Goal: Task Accomplishment & Management: Use online tool/utility

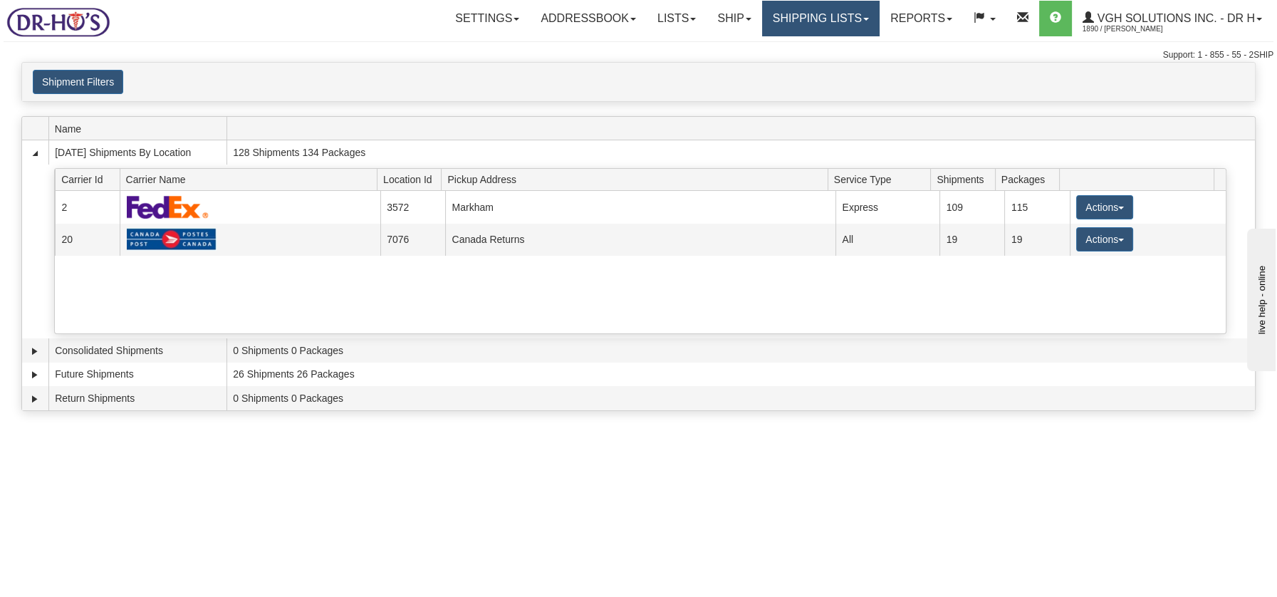
click at [788, 22] on link "Shipping lists" at bounding box center [821, 19] width 118 height 36
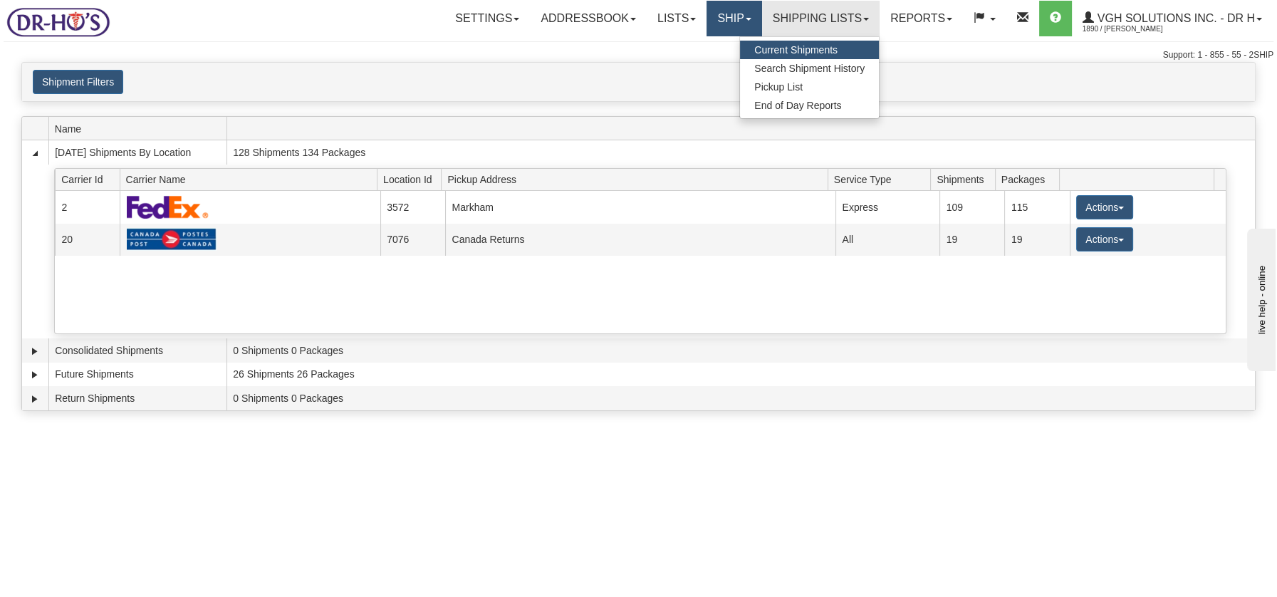
click at [724, 20] on link "Ship" at bounding box center [734, 19] width 55 height 36
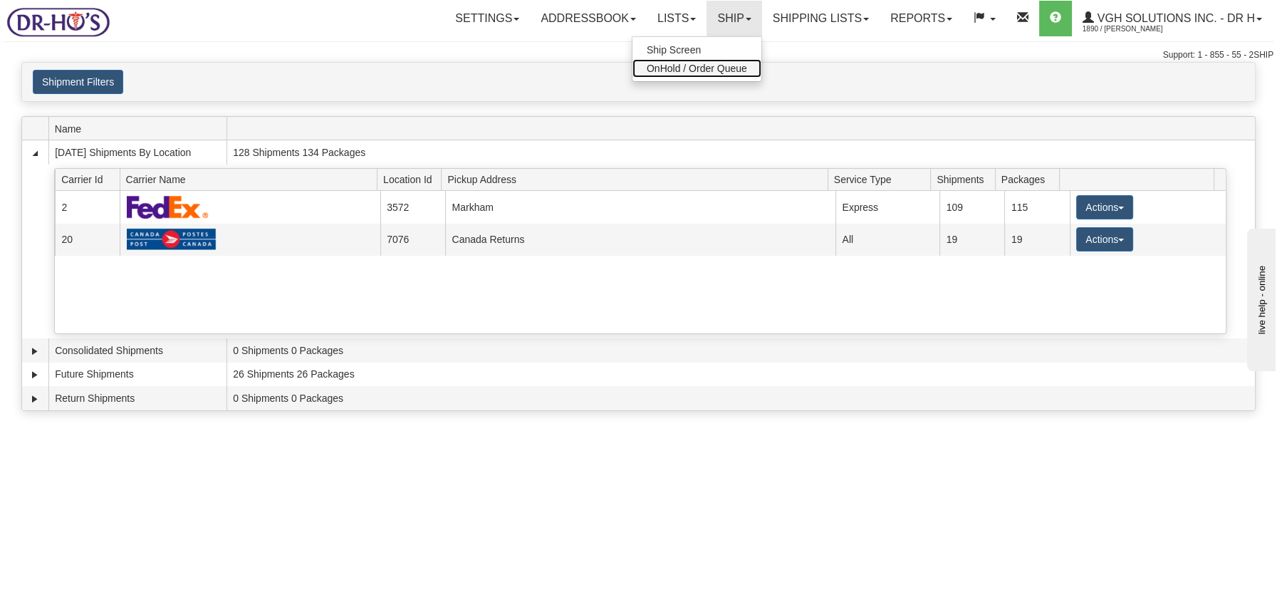
click at [709, 68] on span "OnHold / Order Queue" at bounding box center [697, 68] width 100 height 11
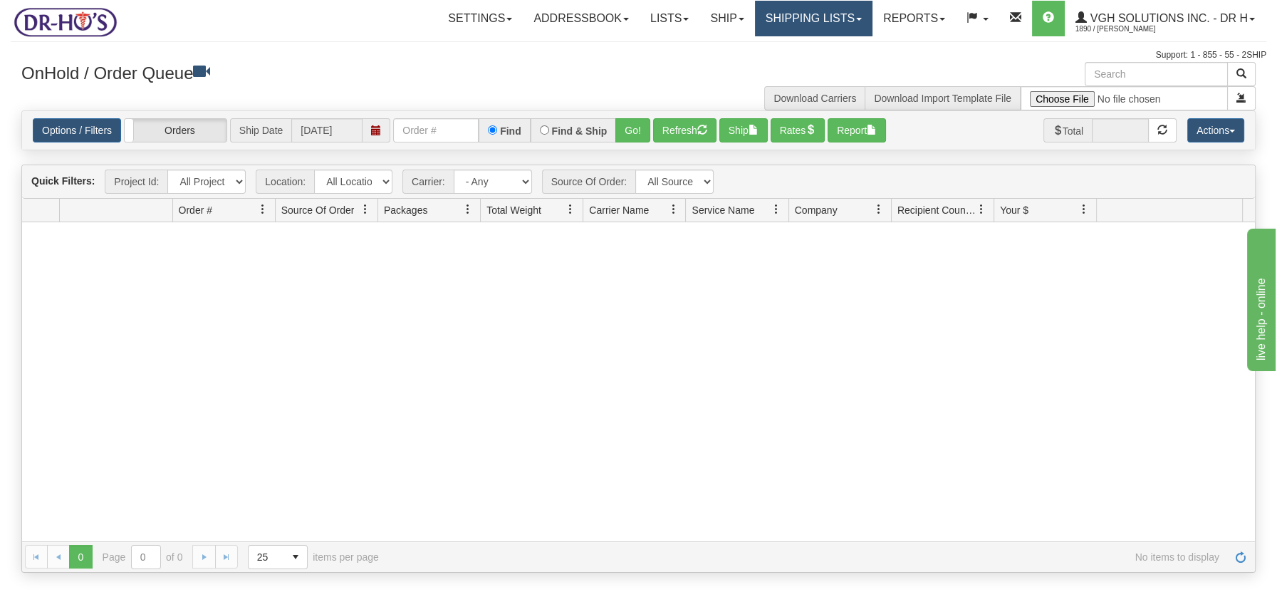
click at [826, 21] on link "Shipping lists" at bounding box center [814, 19] width 118 height 36
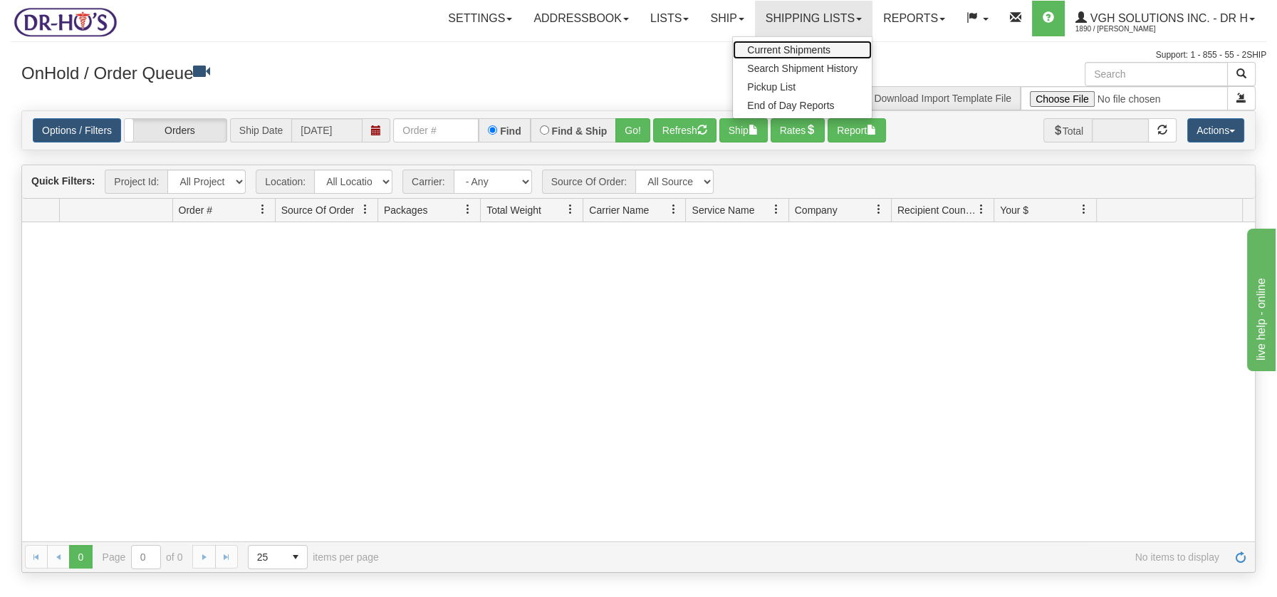
click at [826, 49] on span "Current Shipments" at bounding box center [788, 49] width 83 height 11
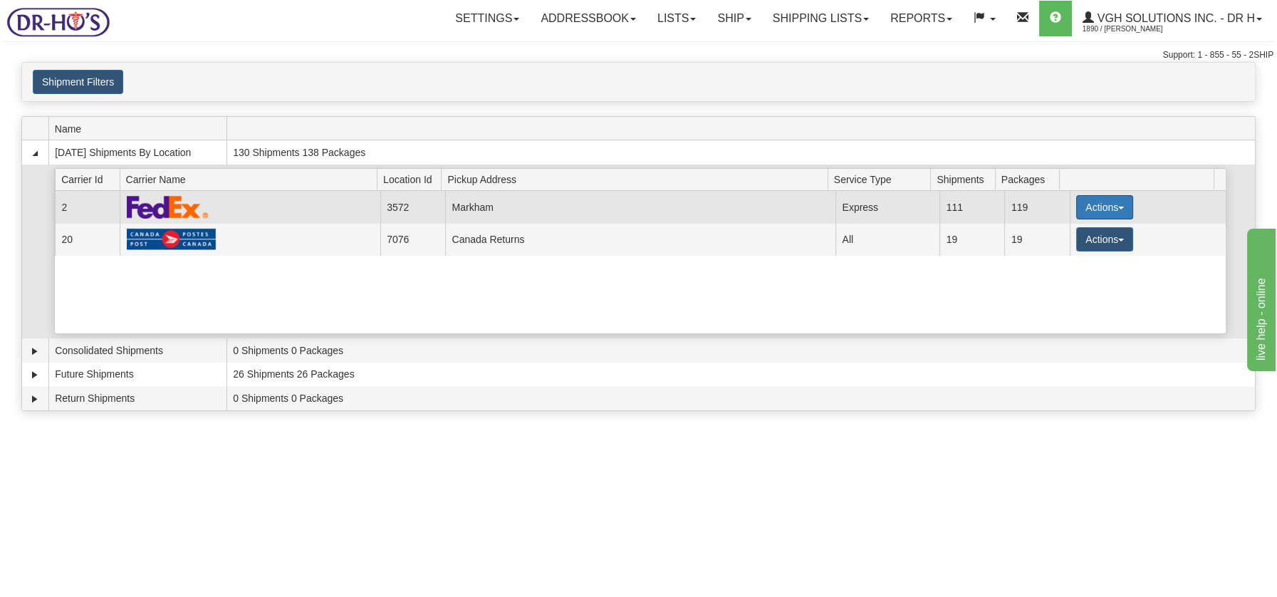
click at [1118, 207] on span "button" at bounding box center [1121, 208] width 6 height 3
click at [1059, 232] on span "Details" at bounding box center [1052, 234] width 38 height 10
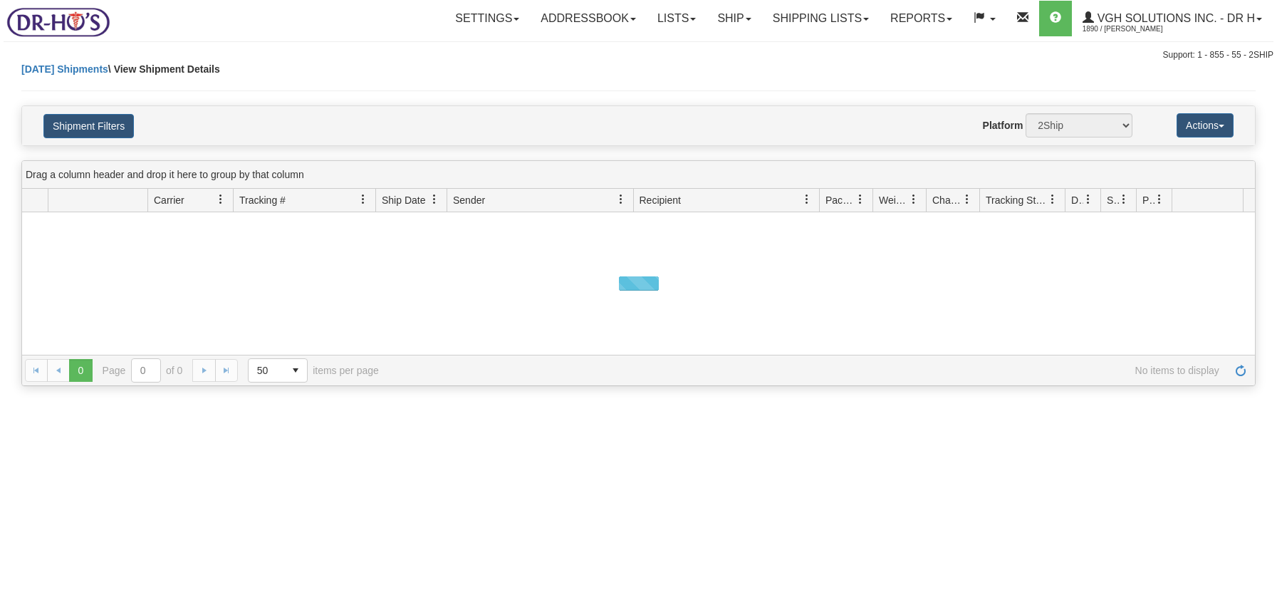
select select "3572"
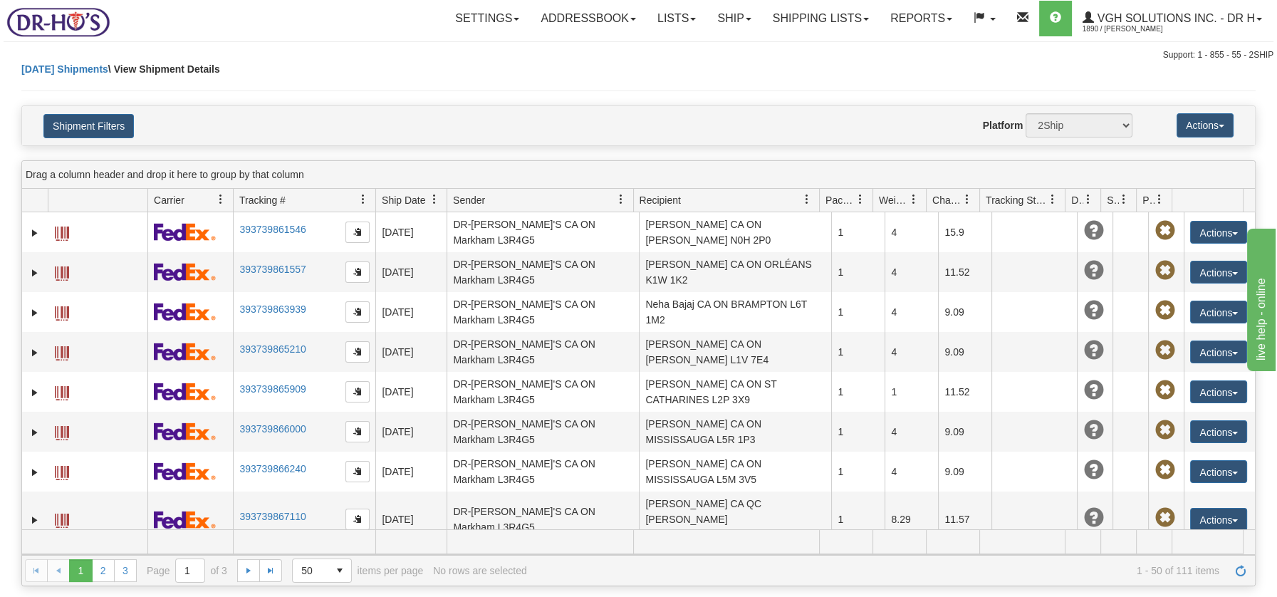
select select "2"
select select "20067"
select select "2"
click at [94, 120] on button "Shipment Filters" at bounding box center [88, 126] width 90 height 24
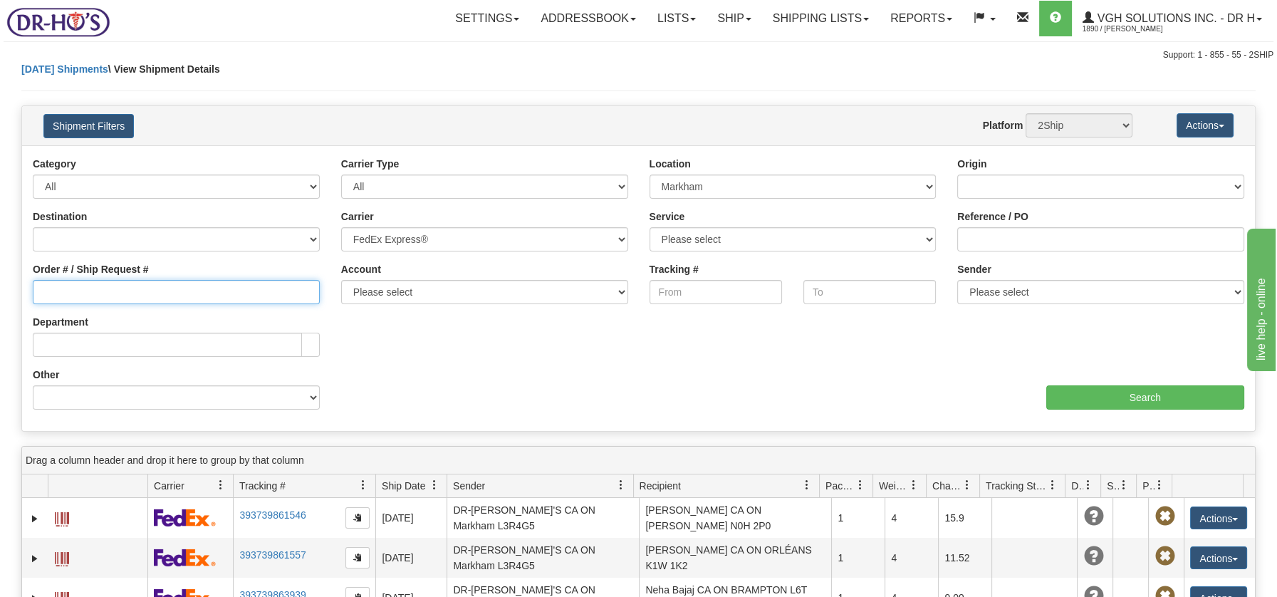
click at [182, 293] on input "Order # / Ship Request #" at bounding box center [176, 292] width 287 height 24
type input "1051846"
click at [1158, 402] on input "Search" at bounding box center [1145, 397] width 198 height 24
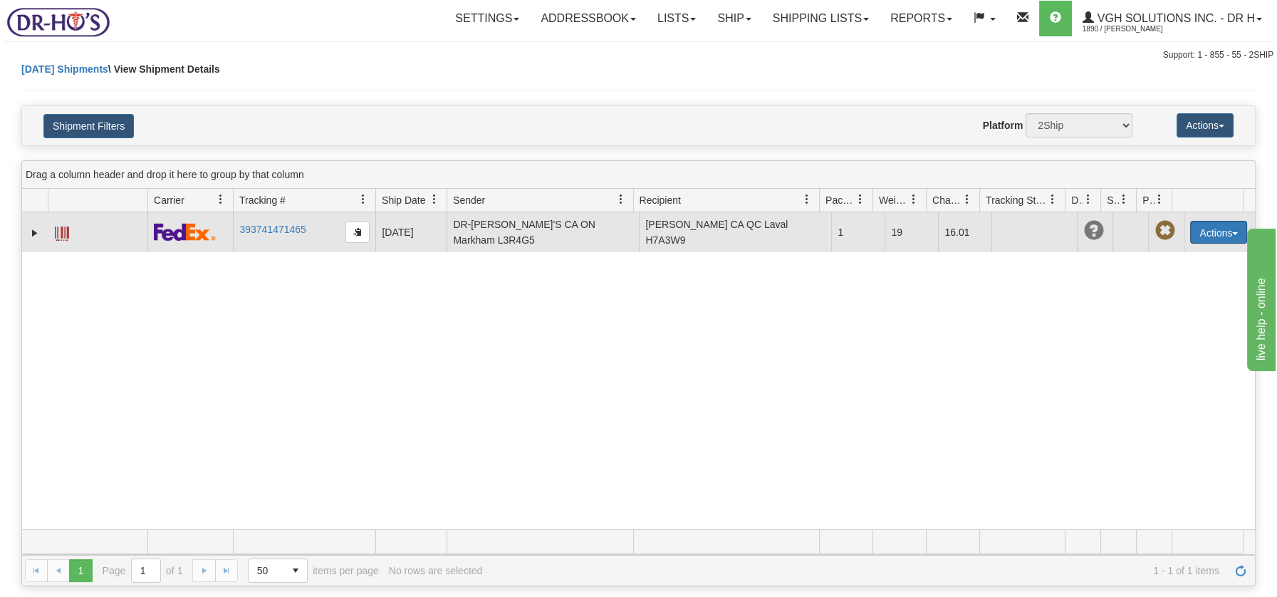
click at [1232, 232] on span "button" at bounding box center [1235, 233] width 6 height 3
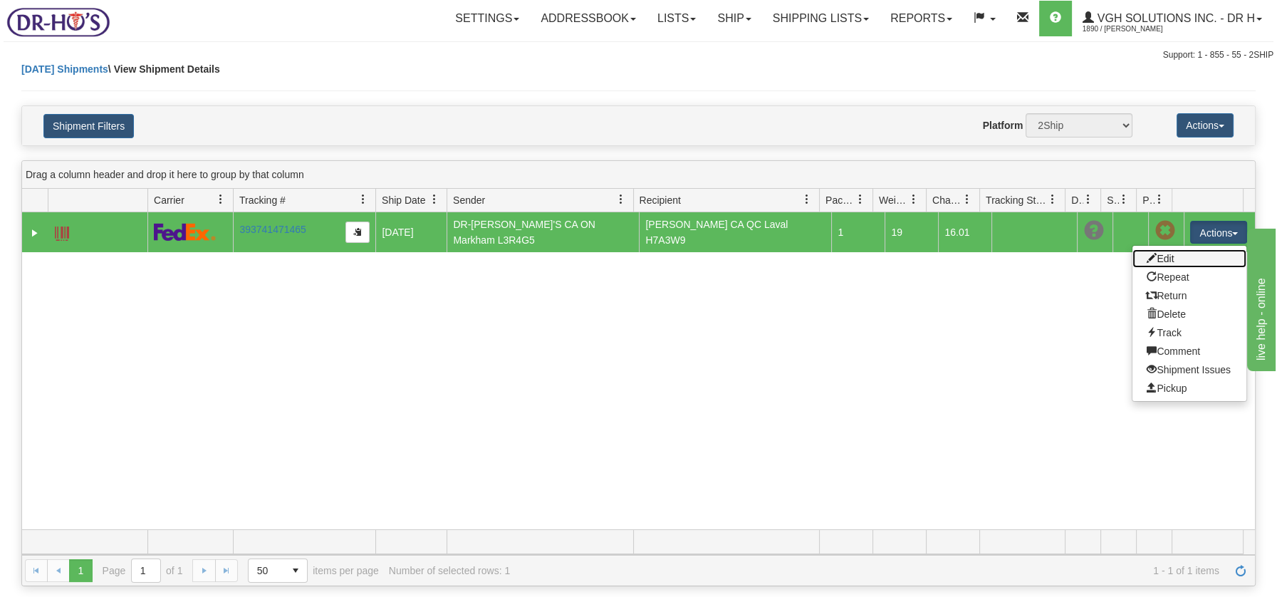
click at [1156, 256] on link "Edit" at bounding box center [1190, 258] width 114 height 19
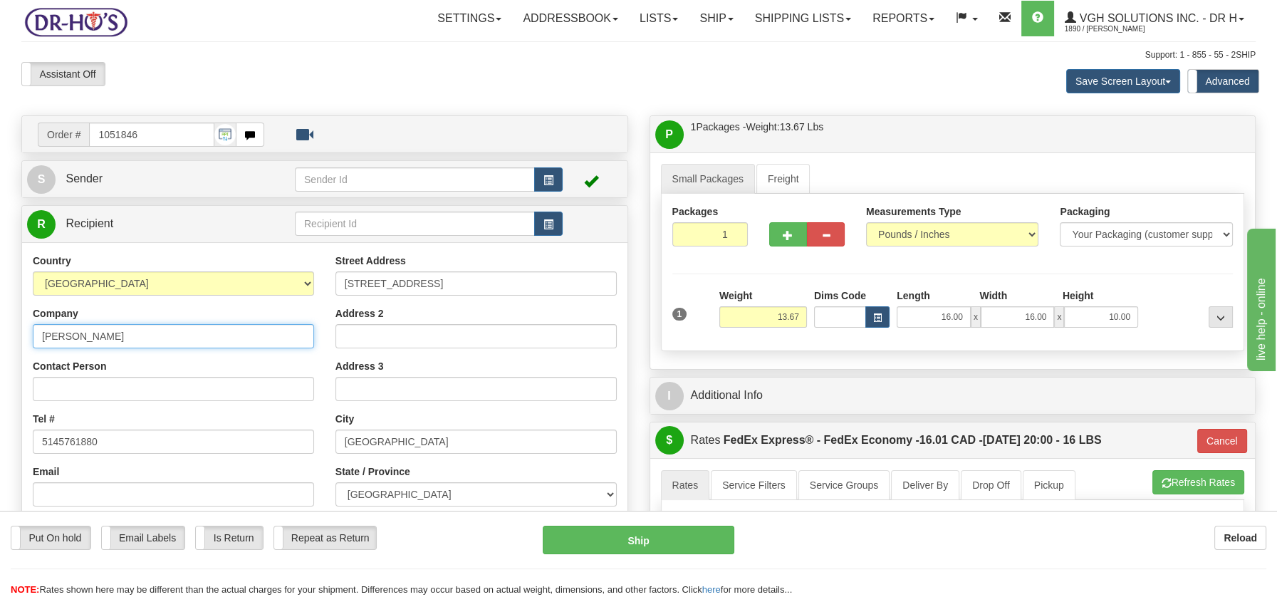
drag, startPoint x: 156, startPoint y: 338, endPoint x: -24, endPoint y: 333, distance: 179.6
click at [0, 333] on html "Training Course Close Toggle navigation Settings Shipping Preferences New Sende…" at bounding box center [638, 298] width 1277 height 597
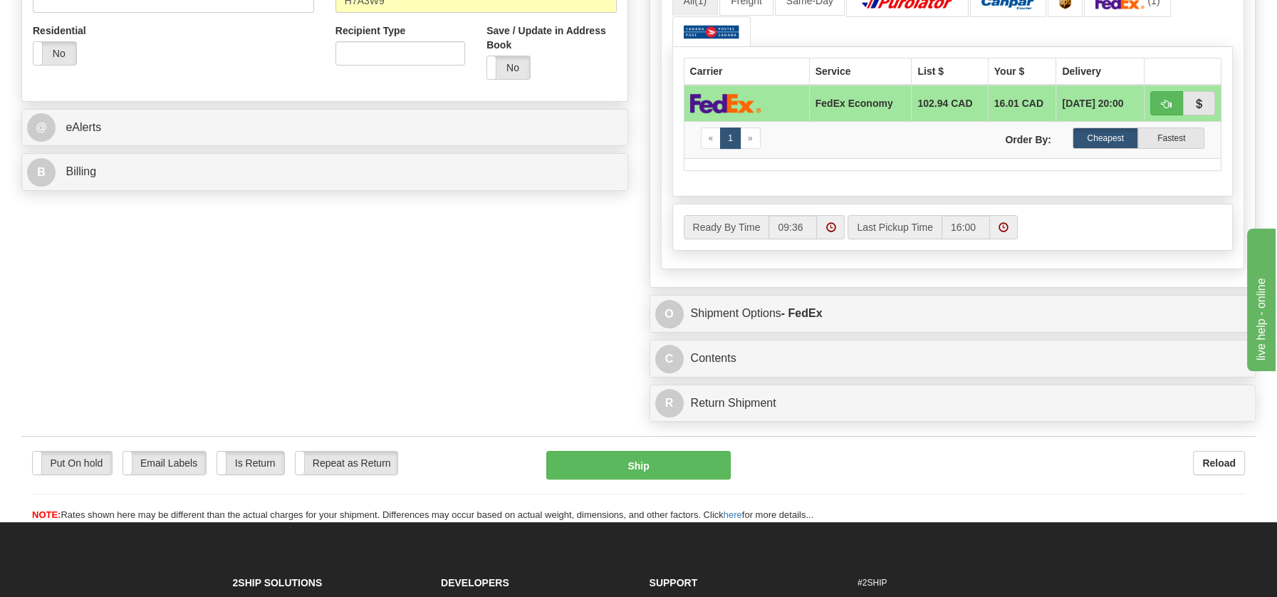
scroll to position [552, 0]
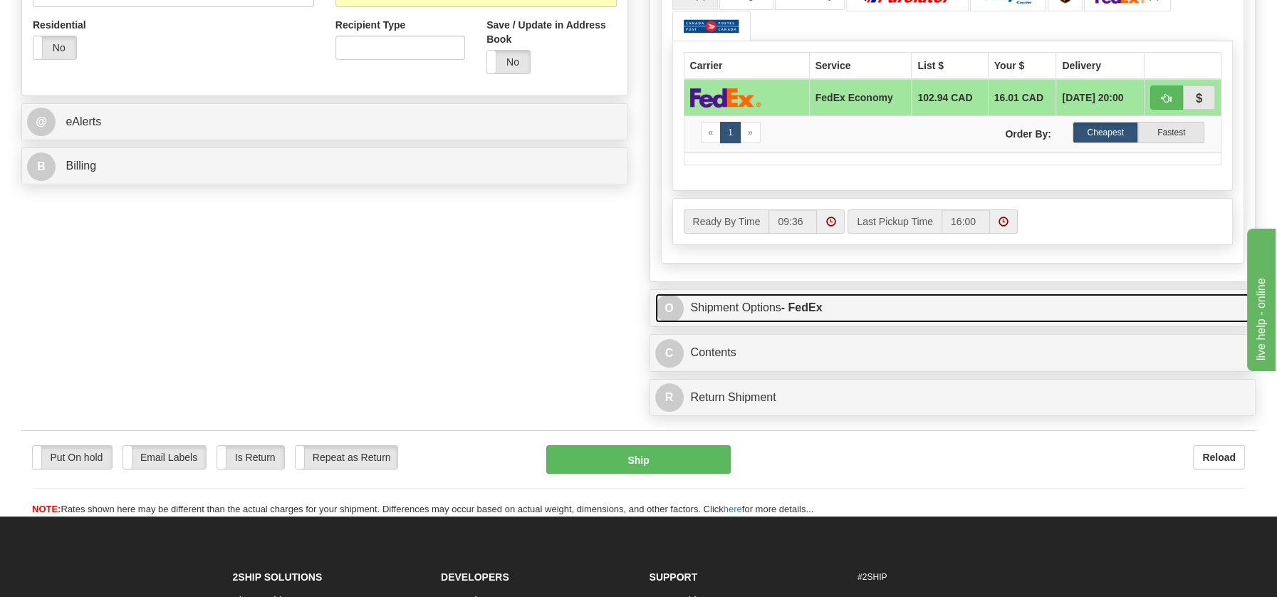
click at [712, 300] on link "O Shipment Options - FedEx" at bounding box center [953, 307] width 596 height 29
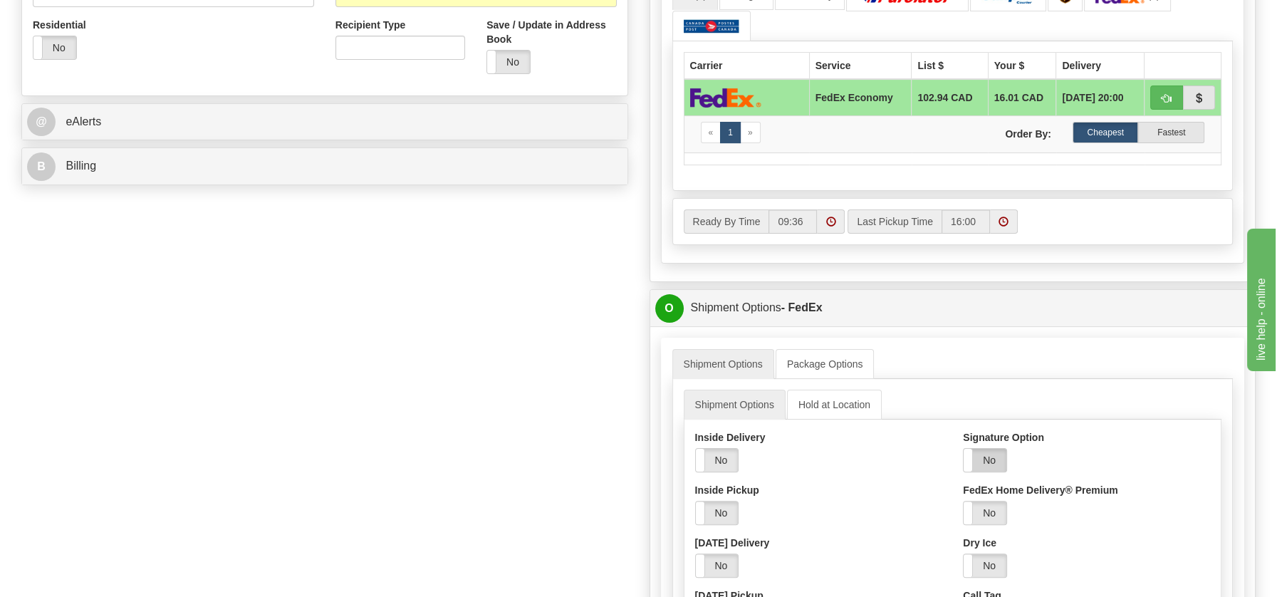
click at [982, 449] on label "No" at bounding box center [985, 460] width 43 height 23
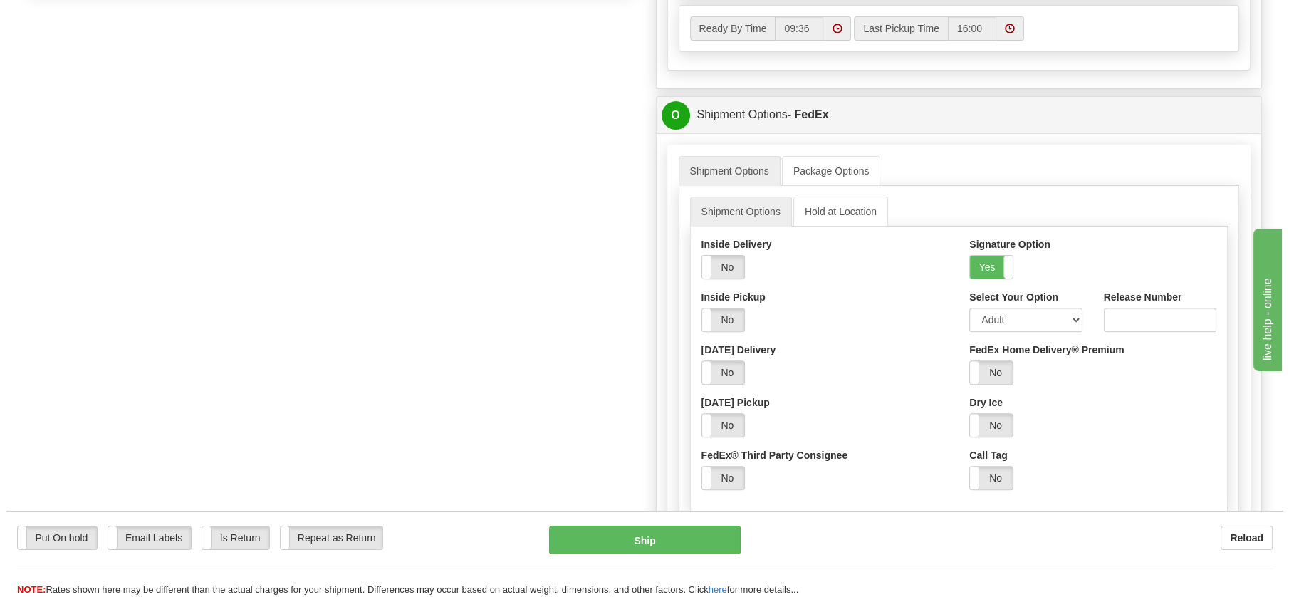
scroll to position [765, 0]
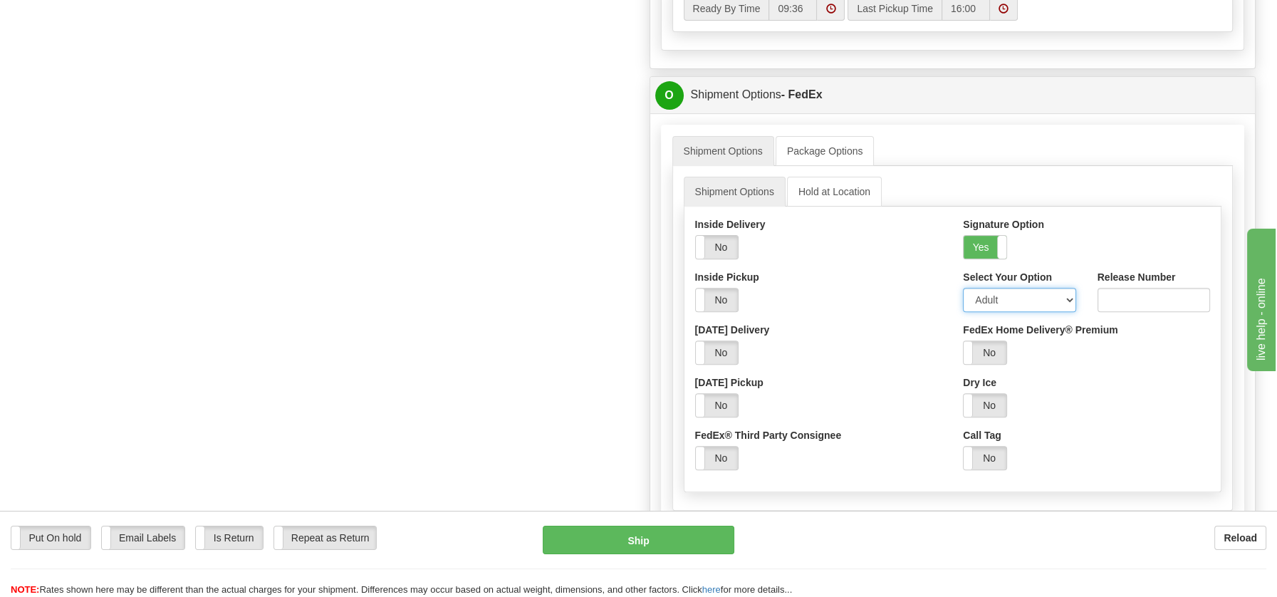
click at [1061, 300] on select "Adult Direct Indirect No Signature Required Service Default" at bounding box center [1019, 300] width 113 height 24
select select "2"
click at [963, 288] on select "Adult Direct Indirect No Signature Required Service Default" at bounding box center [1019, 300] width 113 height 24
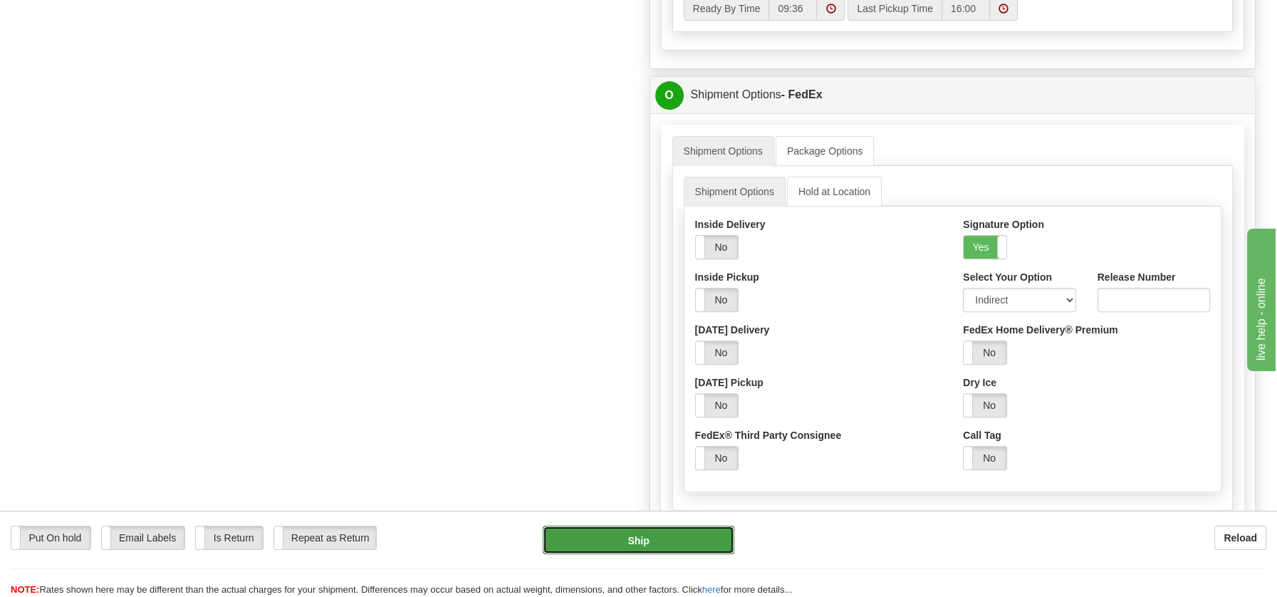
click at [652, 542] on button "Ship" at bounding box center [639, 540] width 192 height 28
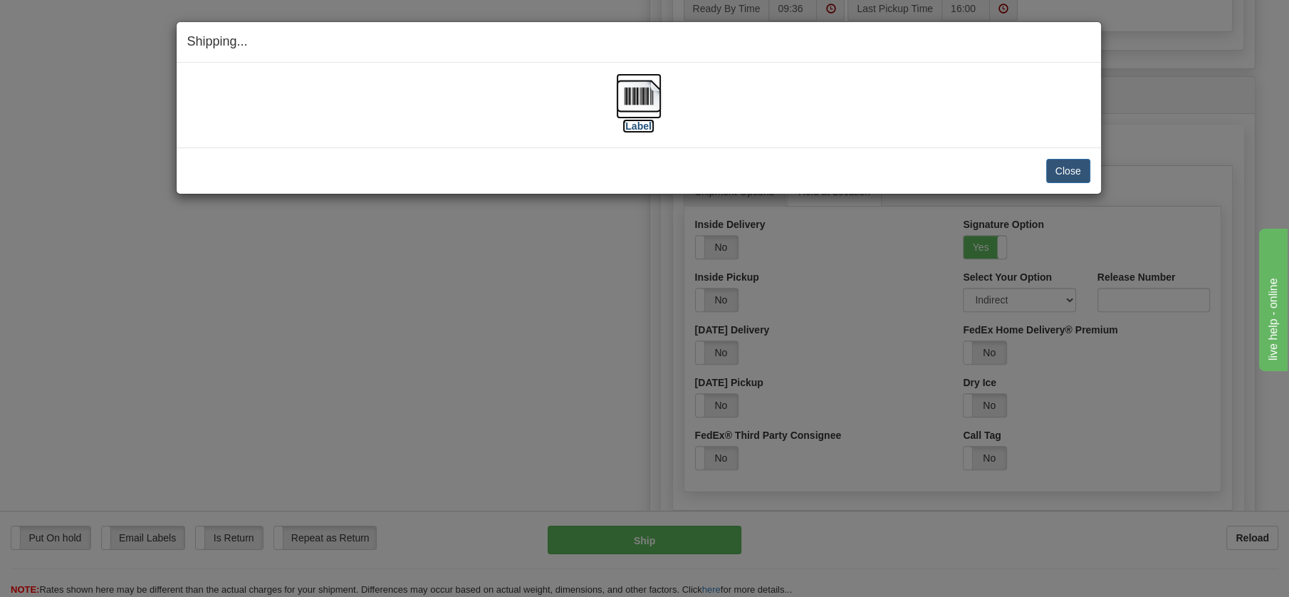
click at [649, 86] on img at bounding box center [639, 96] width 46 height 46
click at [1070, 167] on button "Close" at bounding box center [1068, 171] width 44 height 24
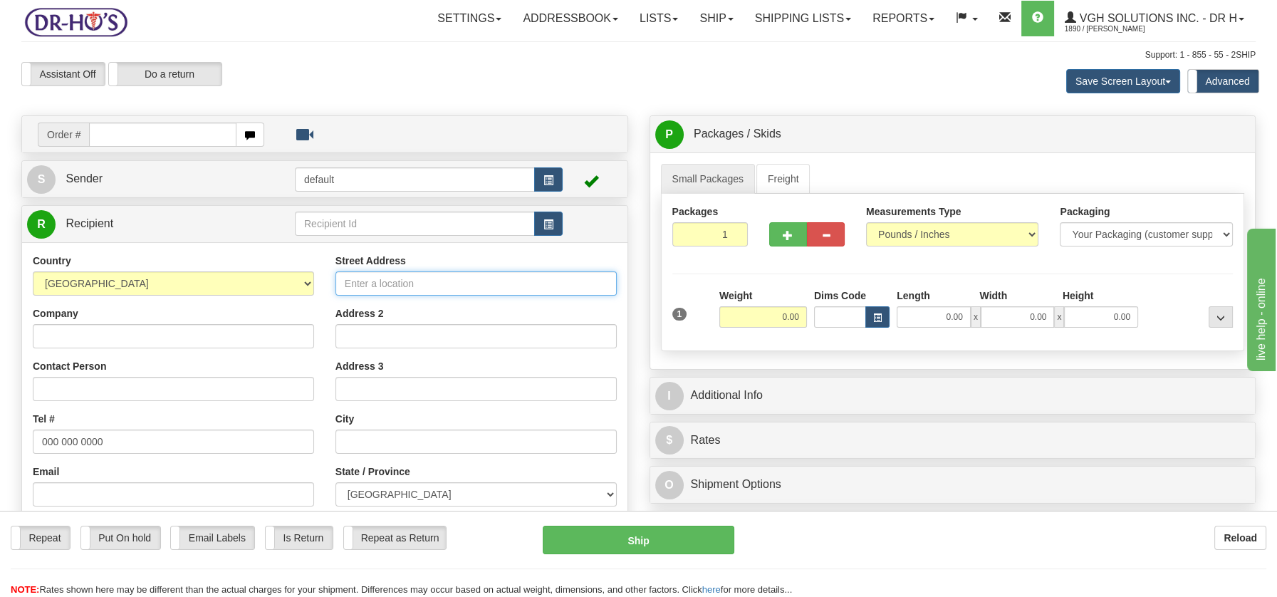
drag, startPoint x: 400, startPoint y: 284, endPoint x: 407, endPoint y: 283, distance: 7.2
click at [400, 284] on input "Street Address" at bounding box center [476, 283] width 281 height 24
paste input "Medi-Drugs Clareview 3504A 137 Avenue Edmonton, AB T5Y 1Y7"
drag, startPoint x: 411, startPoint y: 278, endPoint x: 326, endPoint y: 278, distance: 84.8
click at [326, 278] on div "Street Address Medi-Drugs Clareview 3504A 137 Avenue Edmonton, AB T5Y 1Y7 Addre…" at bounding box center [476, 445] width 303 height 383
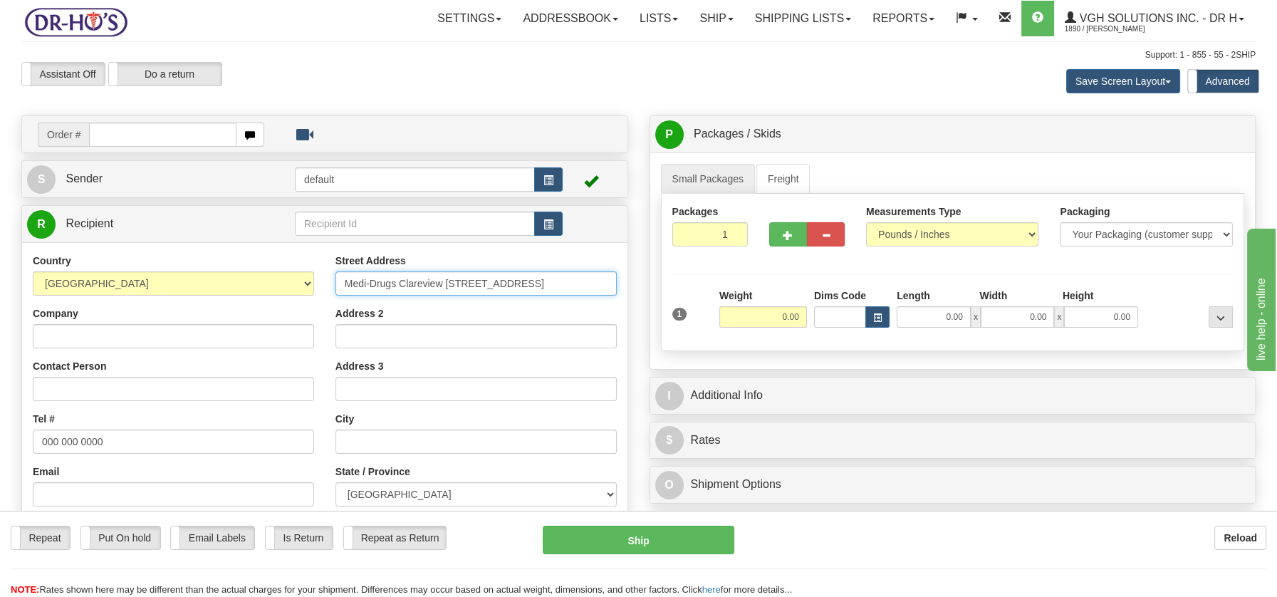
type input "Medi-Drugs Clareview 3504A 137 Avenue Edmonton, AB T5Y 1Y7"
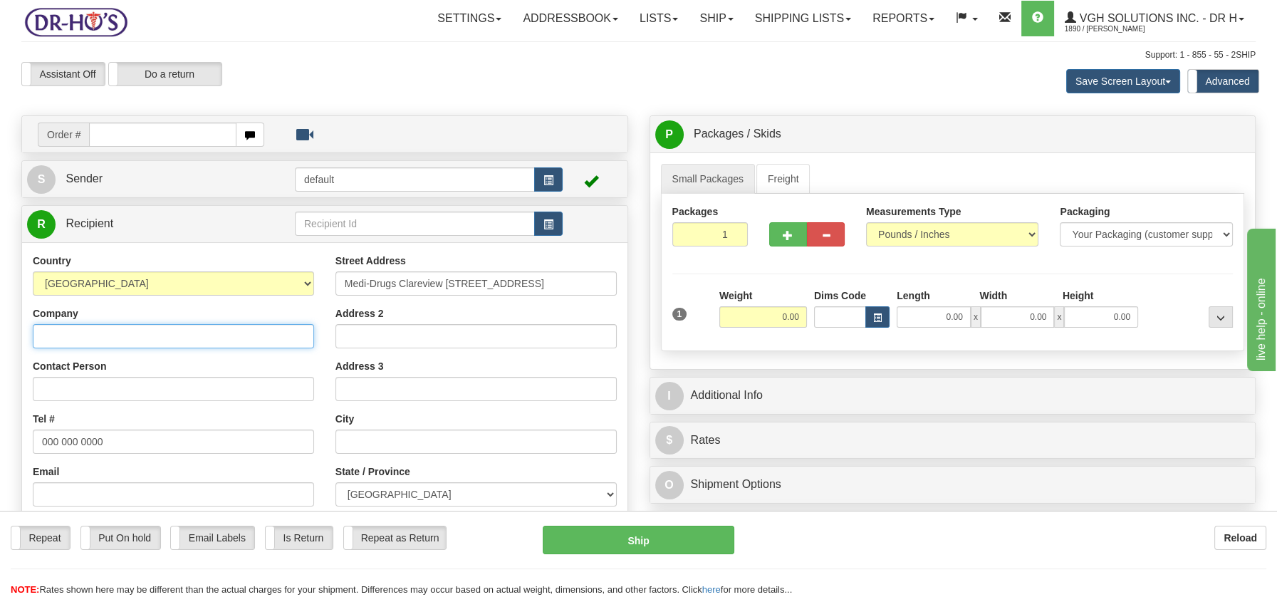
click at [130, 333] on input "Company" at bounding box center [173, 336] width 281 height 24
paste input "Medi-Drugs Clareview"
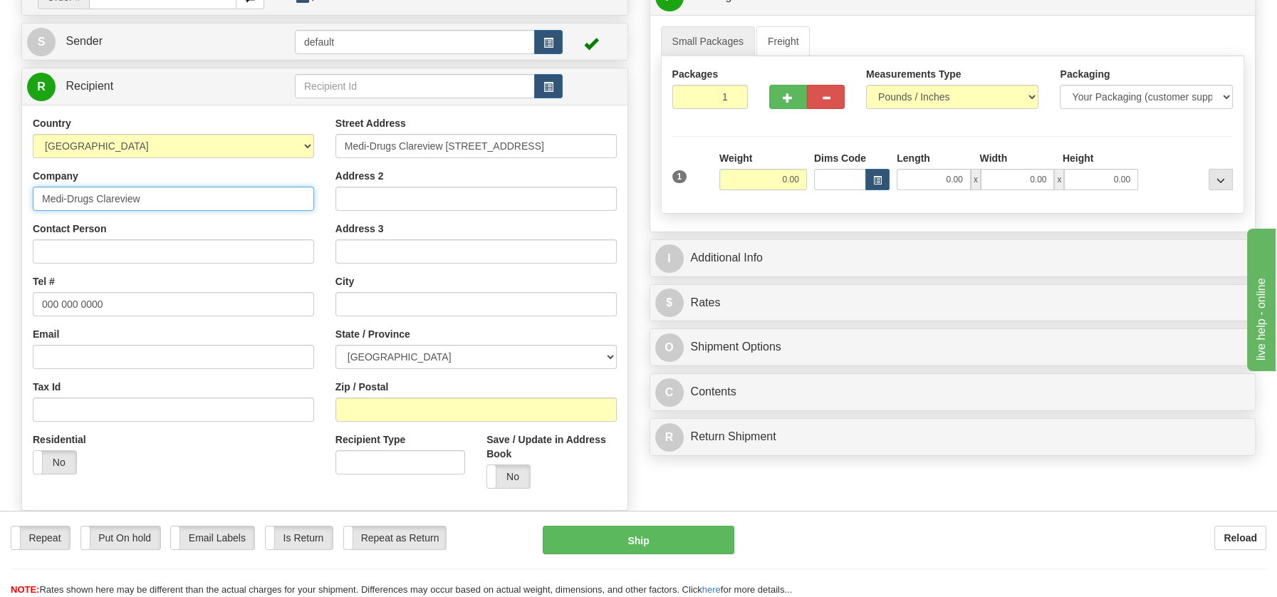
scroll to position [139, 0]
type input "Medi-Drugs Clareview"
drag, startPoint x: 445, startPoint y: 140, endPoint x: 319, endPoint y: 140, distance: 125.4
click at [319, 140] on div "Country AFGHANISTAN ALAND ISLANDS ALBANIA ALGERIA AMERICAN SAMOA ANDORRA ANGOLA…" at bounding box center [324, 306] width 605 height 383
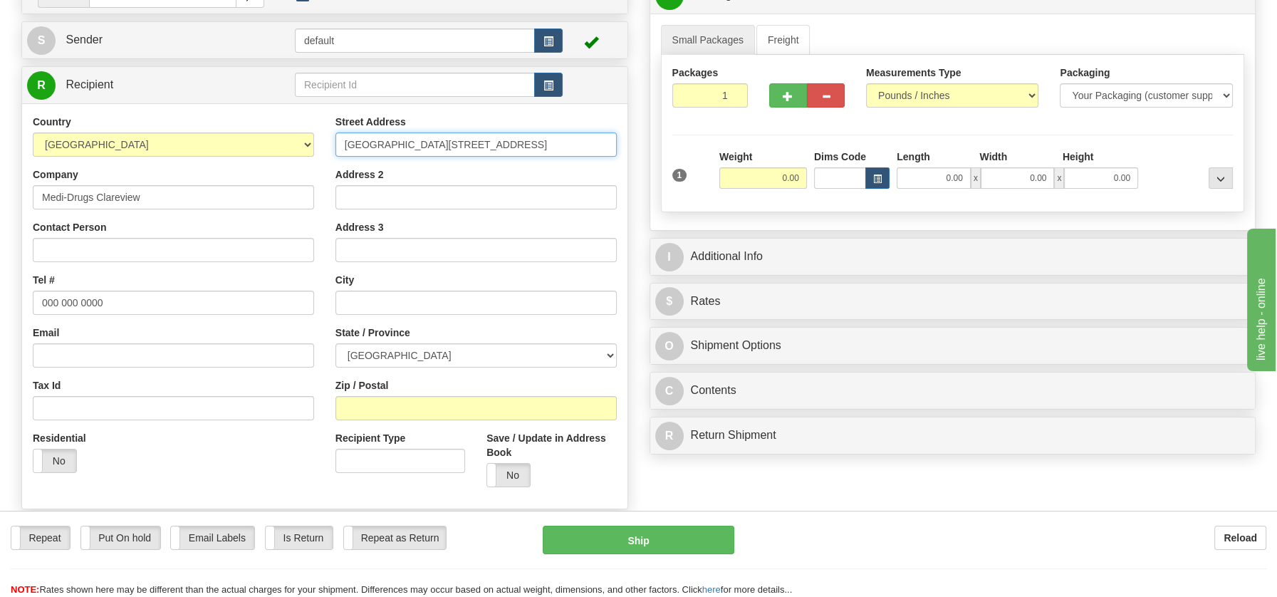
type input "3504A 137 Avenue Edmonton, AB T5Y 1Y7"
drag, startPoint x: 430, startPoint y: 140, endPoint x: 512, endPoint y: 140, distance: 82.6
click at [512, 140] on input "3504A 137 Avenue Edmonton, AB T5Y 1Y7" at bounding box center [476, 144] width 281 height 24
drag, startPoint x: 430, startPoint y: 146, endPoint x: 546, endPoint y: 141, distance: 116.2
click at [546, 141] on input "3504A 137 Avenue Edmonton, AB T5Y 1Y7" at bounding box center [476, 144] width 281 height 24
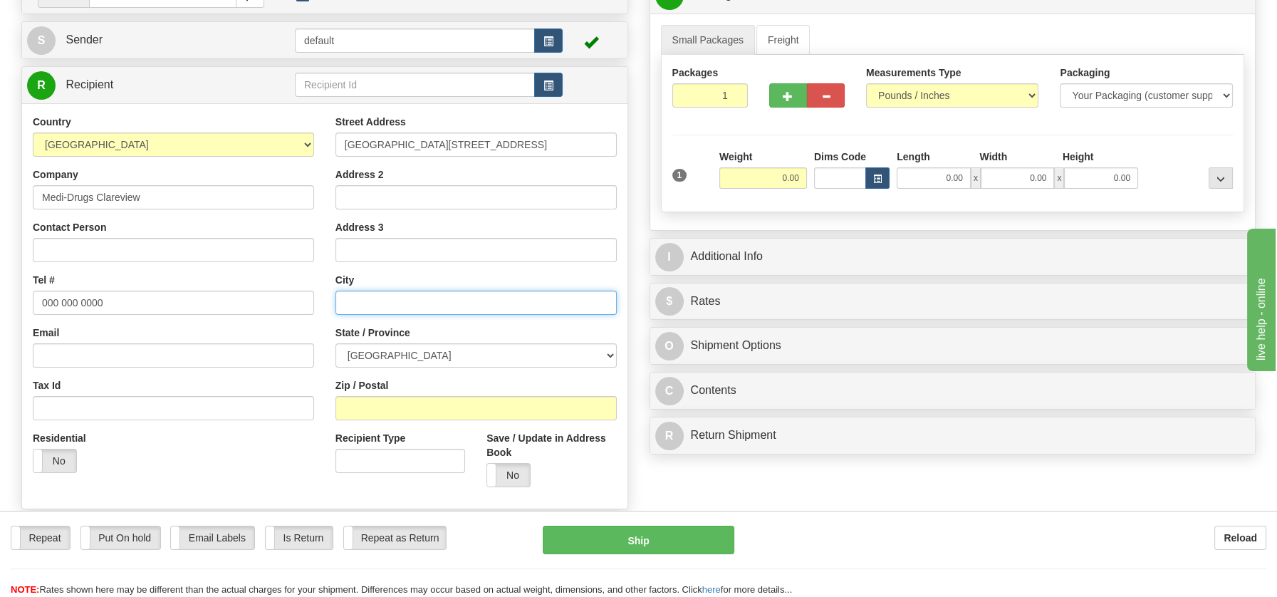
click at [345, 307] on input "text" at bounding box center [476, 303] width 281 height 24
paste input "Edmonton, AB T5Y 1Y7"
drag, startPoint x: 414, startPoint y: 296, endPoint x: 457, endPoint y: 298, distance: 43.5
click at [457, 298] on input "Edmonton, AB T5Y 1Y7" at bounding box center [476, 303] width 281 height 24
type input "Edmonton, AB T5Y 1Y7"
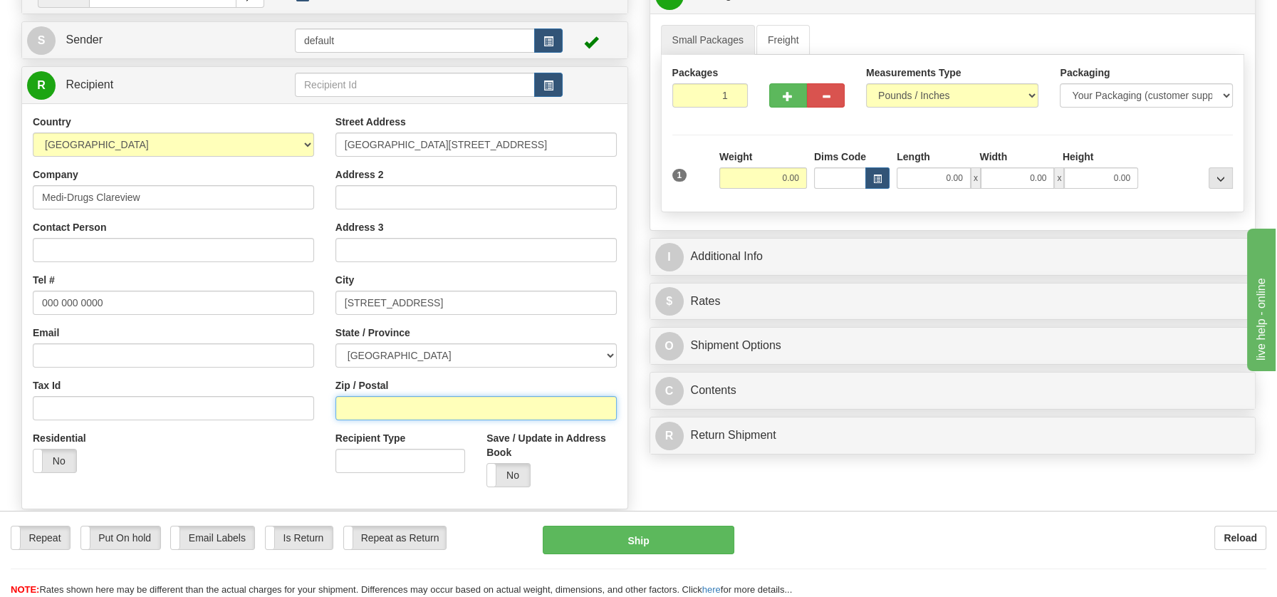
click at [373, 403] on input "Zip / Postal" at bounding box center [476, 408] width 281 height 24
paste input "T5Y 1Y7"
type input "T5Y 1Y7"
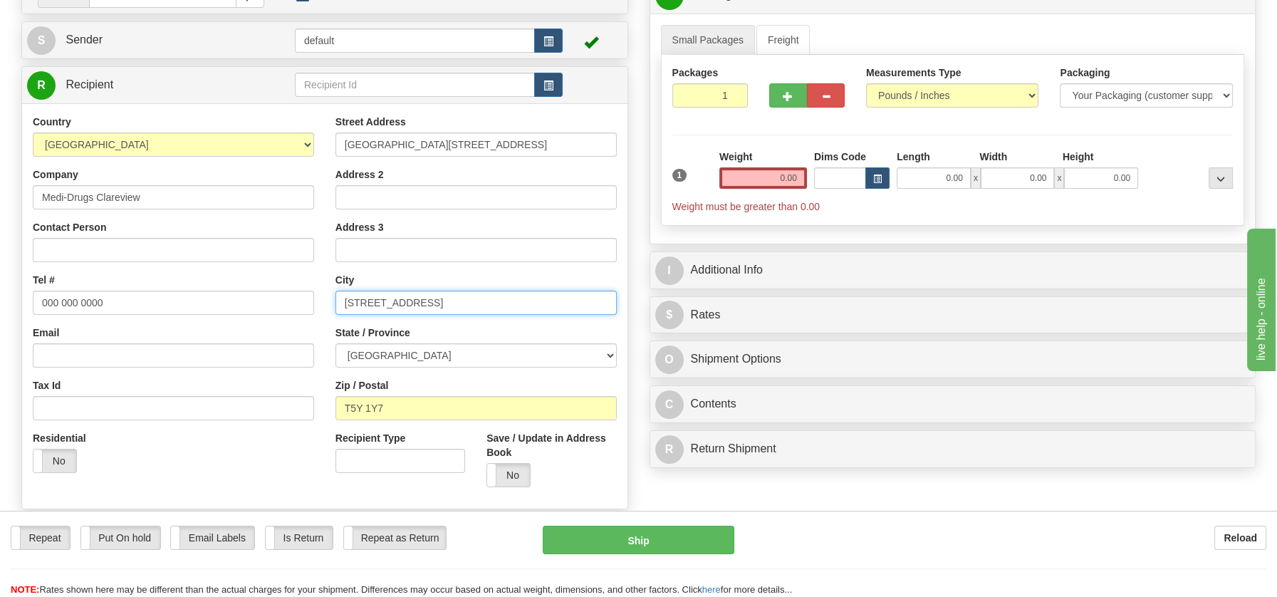
drag, startPoint x: 389, startPoint y: 302, endPoint x: 521, endPoint y: 303, distance: 131.8
click at [521, 303] on input "Edmonton, AB T5Y 1Y7" at bounding box center [476, 303] width 281 height 24
type input "Edmonton"
drag, startPoint x: 430, startPoint y: 141, endPoint x: 591, endPoint y: 137, distance: 161.0
click at [591, 137] on input "3504A 137 Avenue Edmonton, AB T5Y 1Y7" at bounding box center [476, 144] width 281 height 24
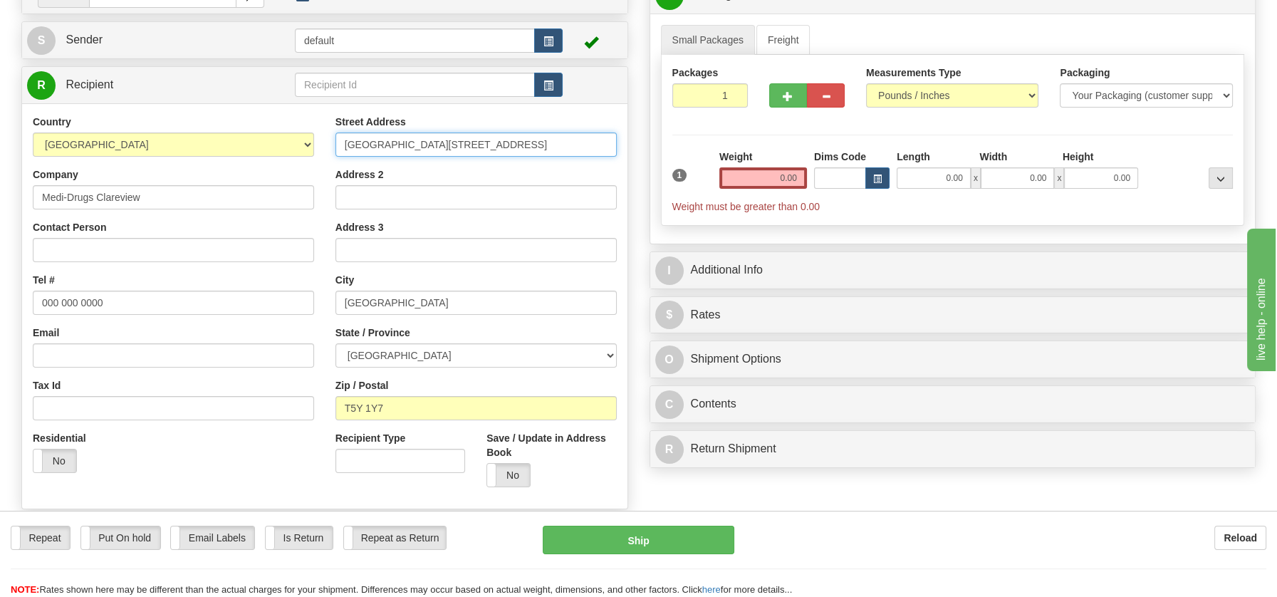
drag, startPoint x: 431, startPoint y: 147, endPoint x: 565, endPoint y: 144, distance: 134.0
click at [565, 144] on input "3504A 137 Avenue Edmonton, AB T5Y 1Y7" at bounding box center [476, 144] width 281 height 24
type input "3504A 137 Avenue"
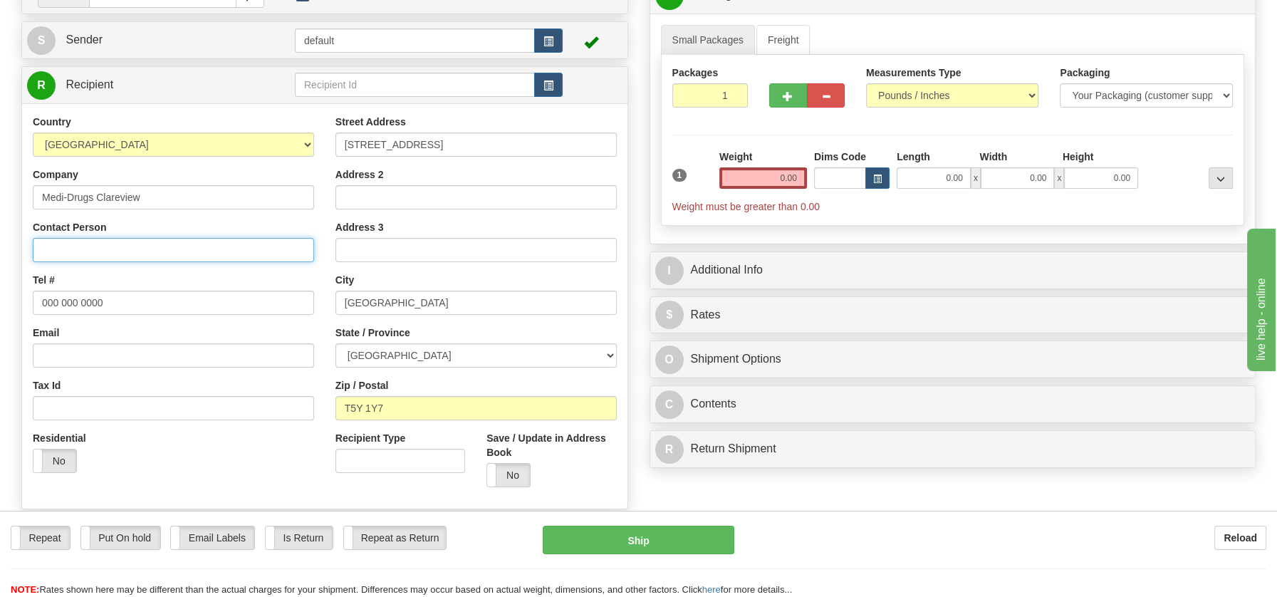
click at [98, 253] on input "Contact Person" at bounding box center [173, 250] width 281 height 24
type input "Attn:"
drag, startPoint x: 110, startPoint y: 296, endPoint x: 27, endPoint y: 301, distance: 83.5
click at [27, 301] on div "Country AFGHANISTAN ALAND ISLANDS ALBANIA ALGERIA AMERICAN SAMOA ANDORRA ANGOLA…" at bounding box center [173, 299] width 303 height 369
paste input "780-232-9297"
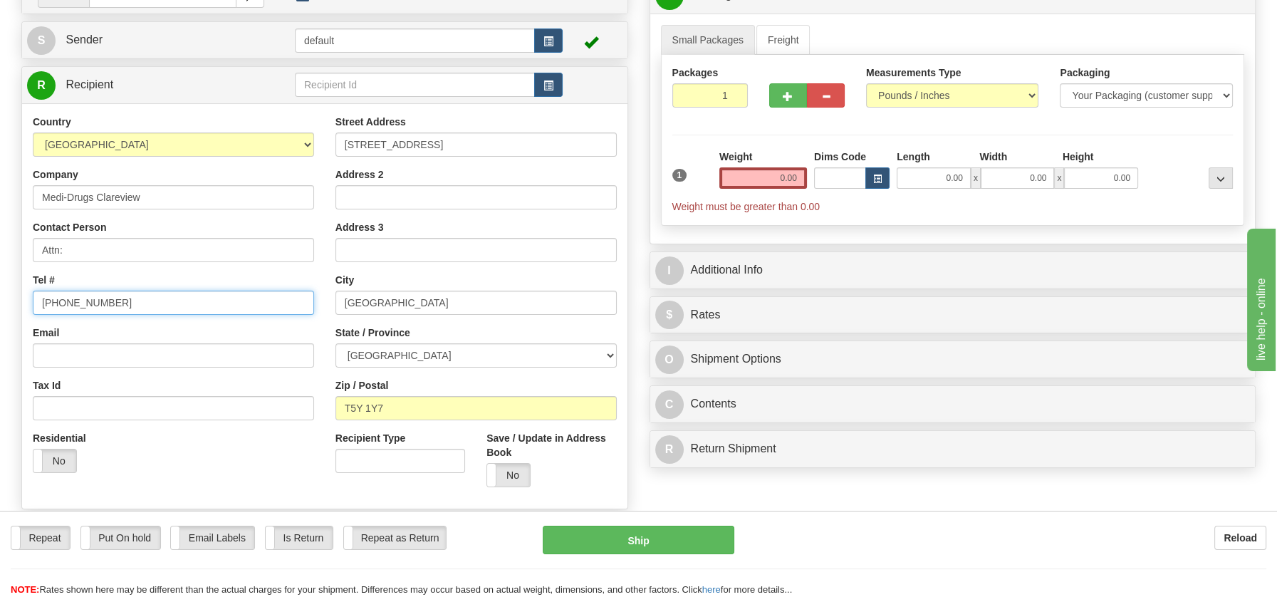
type input "780-232-9297"
click at [87, 249] on input "Attn:" at bounding box center [173, 250] width 281 height 24
paste input "Aileen Jang"
type input "Attn: Aileen Jang"
drag, startPoint x: 764, startPoint y: 182, endPoint x: 816, endPoint y: 179, distance: 51.4
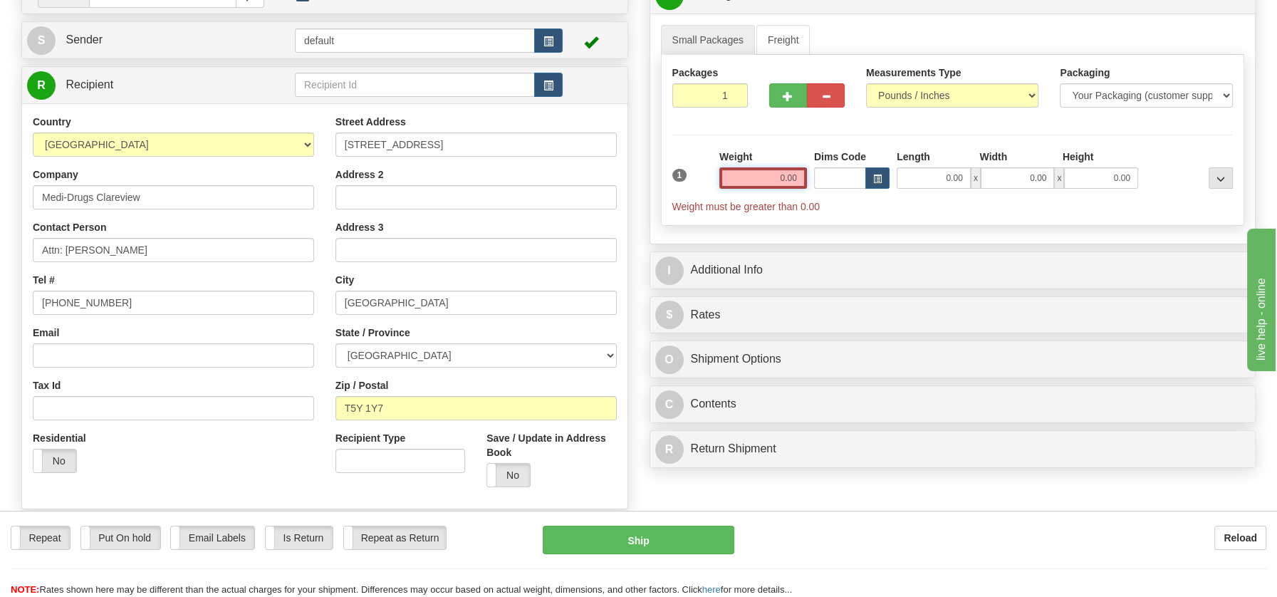
click at [816, 179] on div "1 Weight 0.00 Dims Code 0.00" at bounding box center [953, 182] width 568 height 64
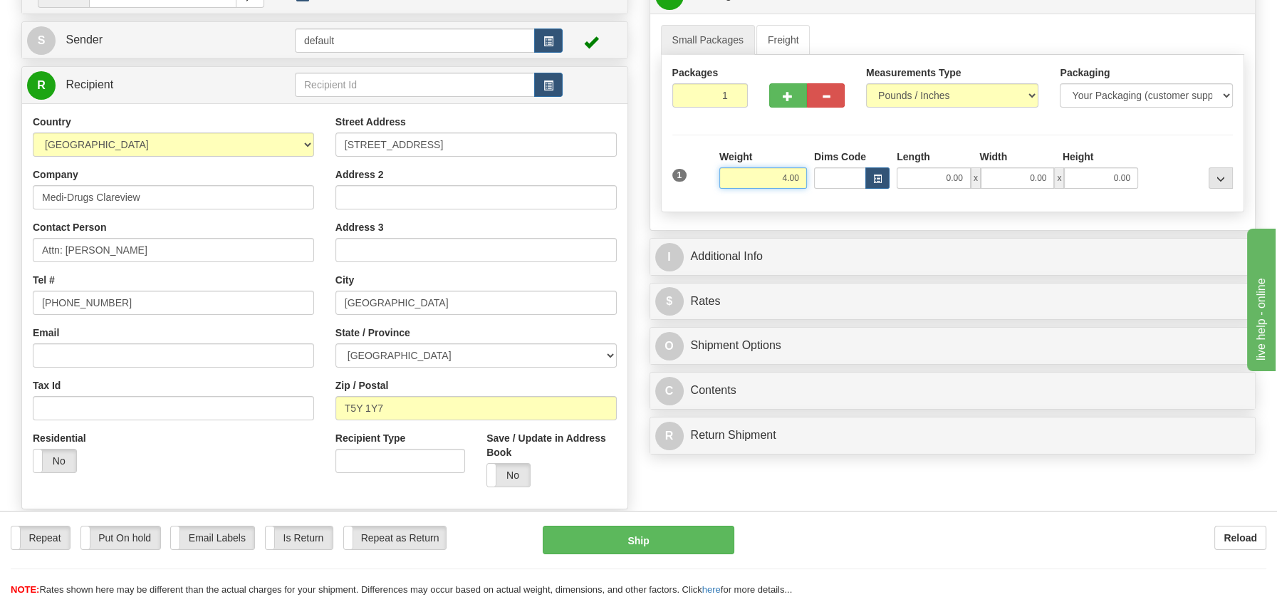
type input "4.00"
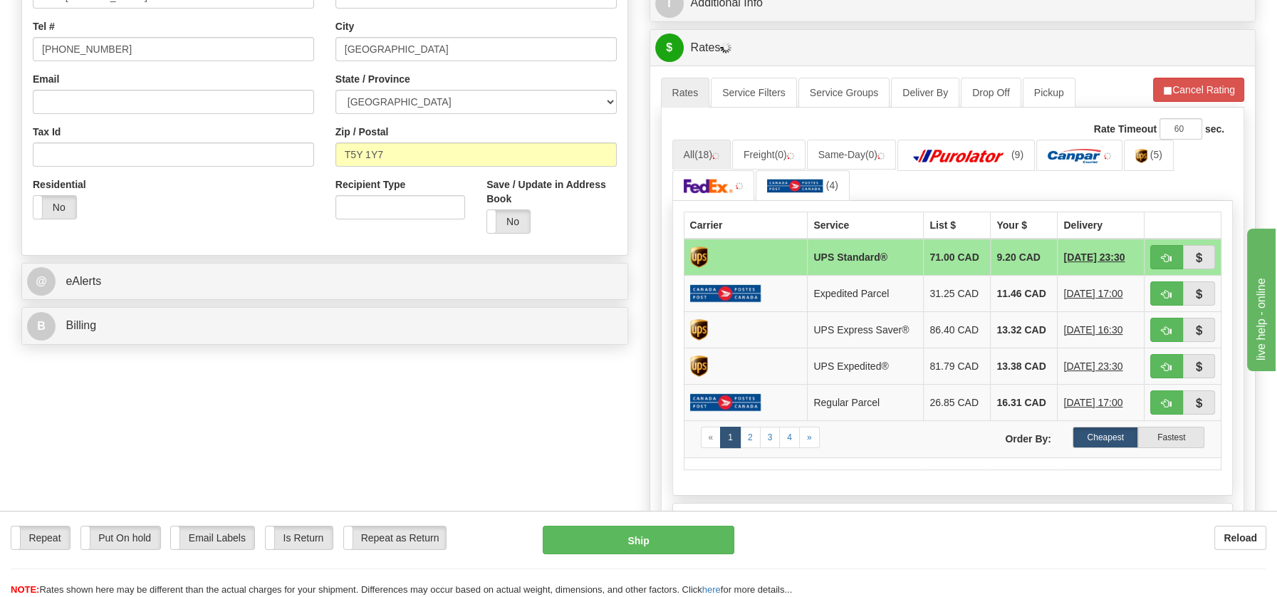
scroll to position [413, 0]
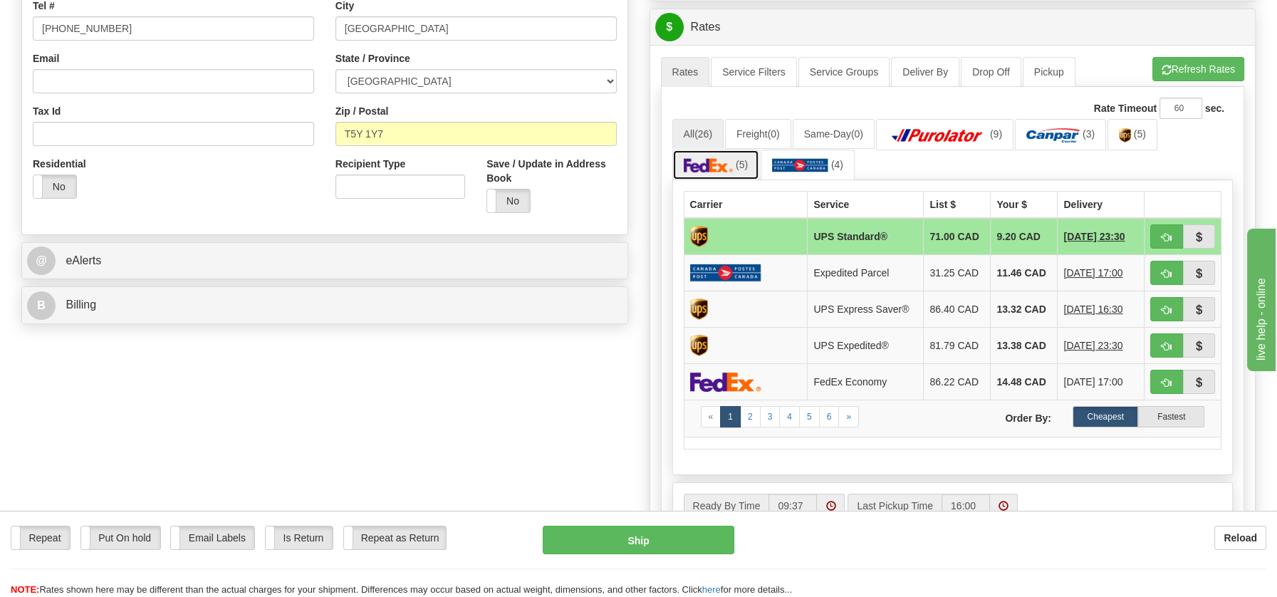
click at [697, 152] on link "(5)" at bounding box center [716, 165] width 88 height 31
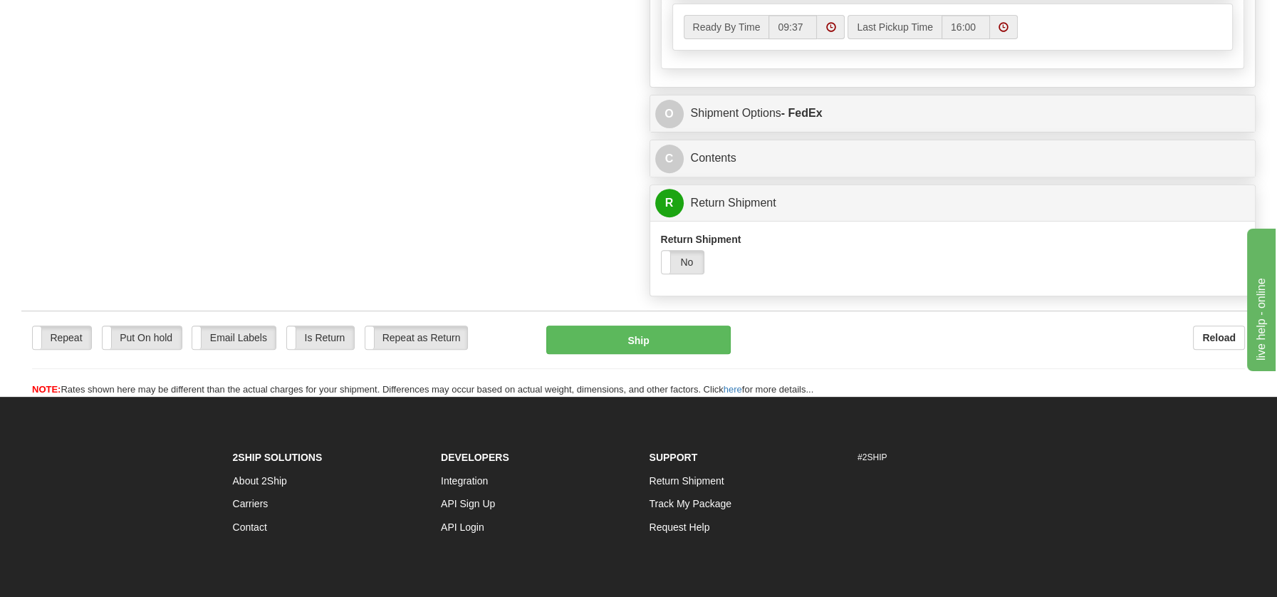
scroll to position [862, 0]
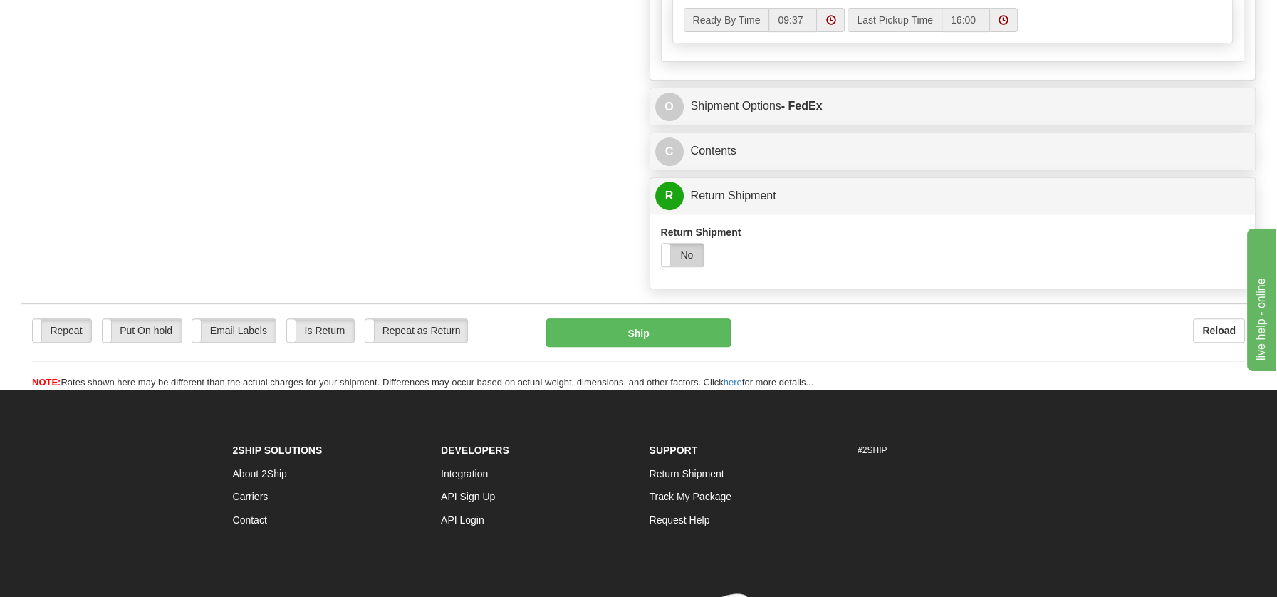
click at [690, 247] on label "No" at bounding box center [683, 255] width 43 height 23
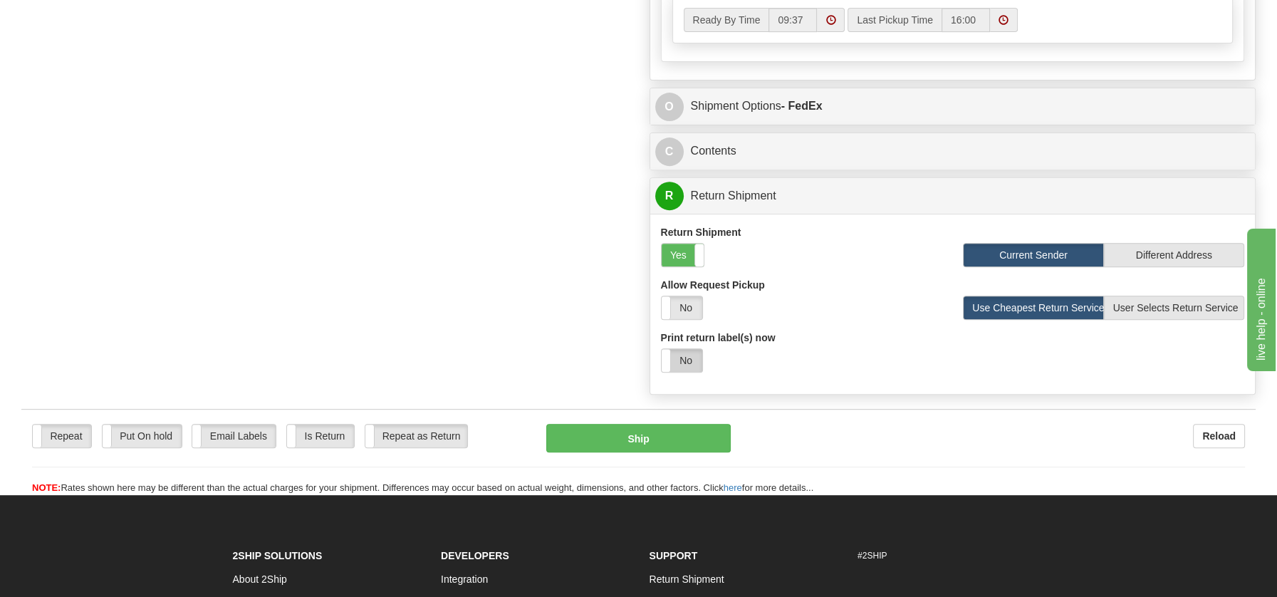
click at [691, 358] on label "No" at bounding box center [682, 360] width 41 height 23
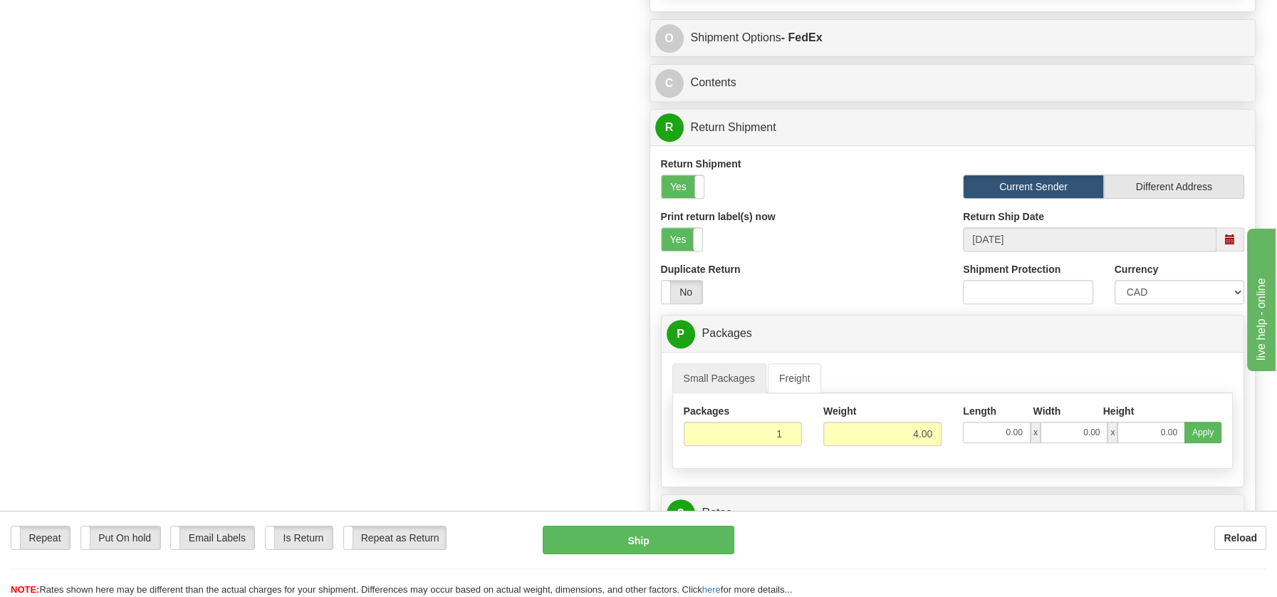
scroll to position [1185, 0]
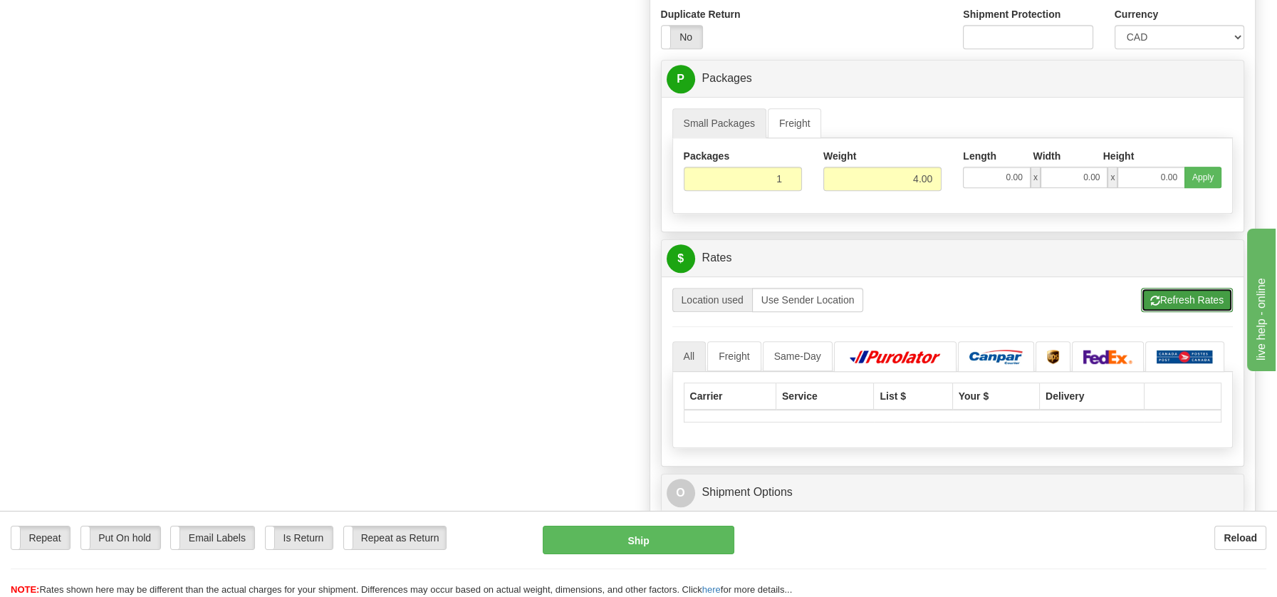
click at [1179, 289] on button "Refresh Rates" at bounding box center [1187, 300] width 92 height 24
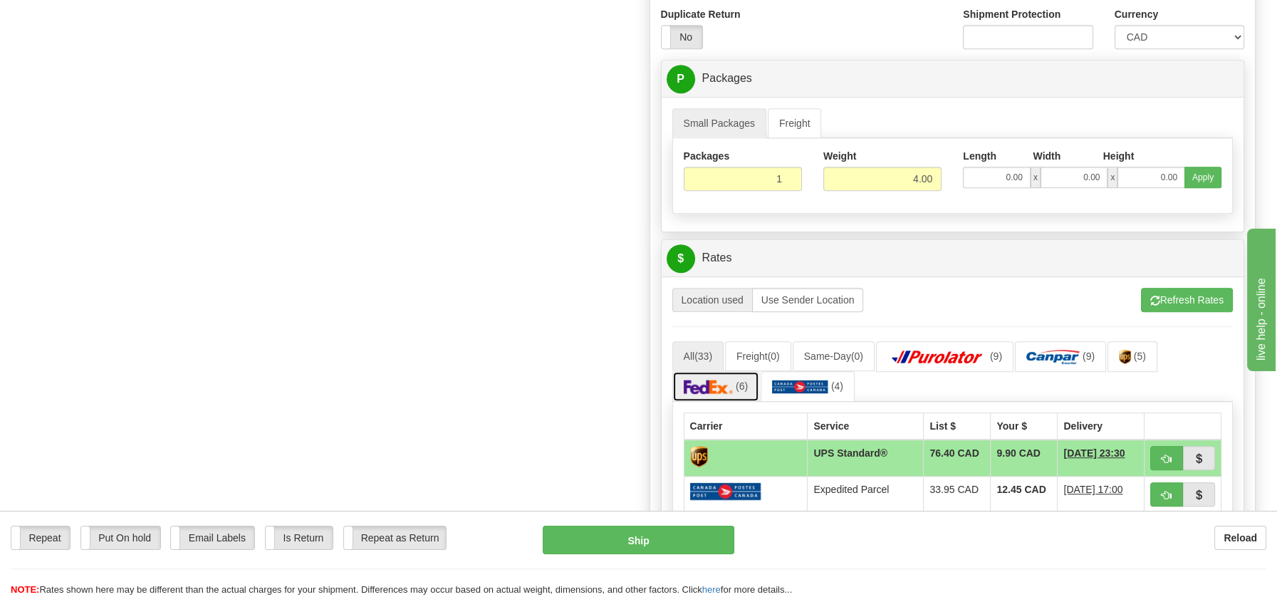
click at [705, 380] on img at bounding box center [709, 387] width 50 height 14
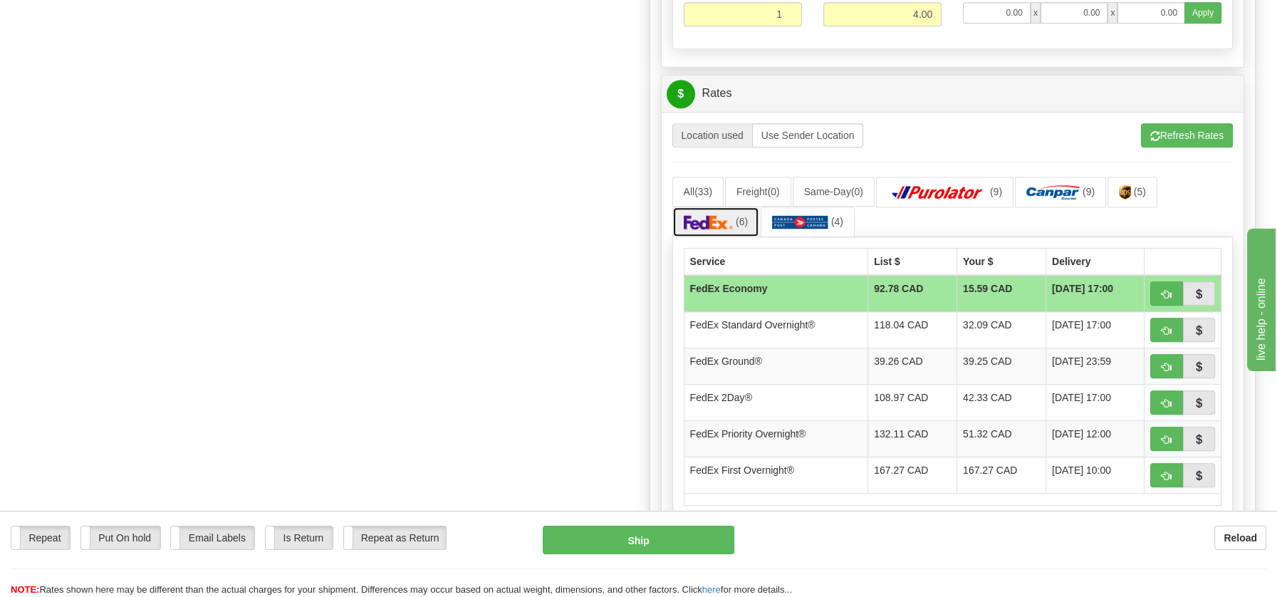
scroll to position [1273, 0]
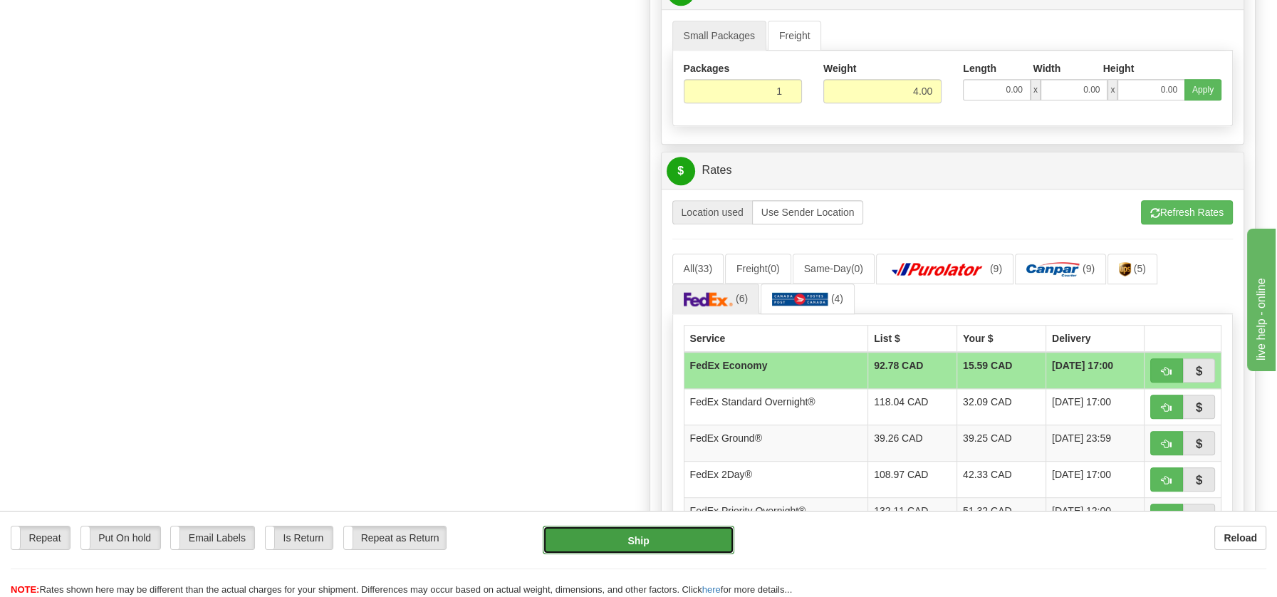
click at [639, 547] on button "Ship" at bounding box center [639, 540] width 192 height 28
type input "20"
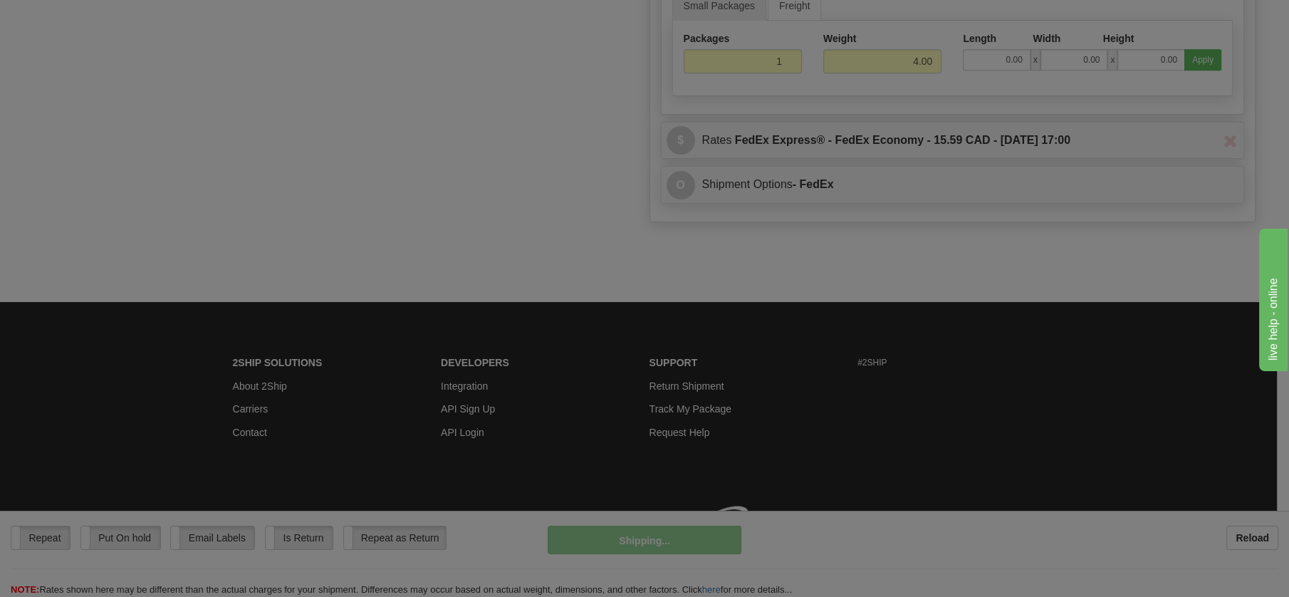
scroll to position [792, 0]
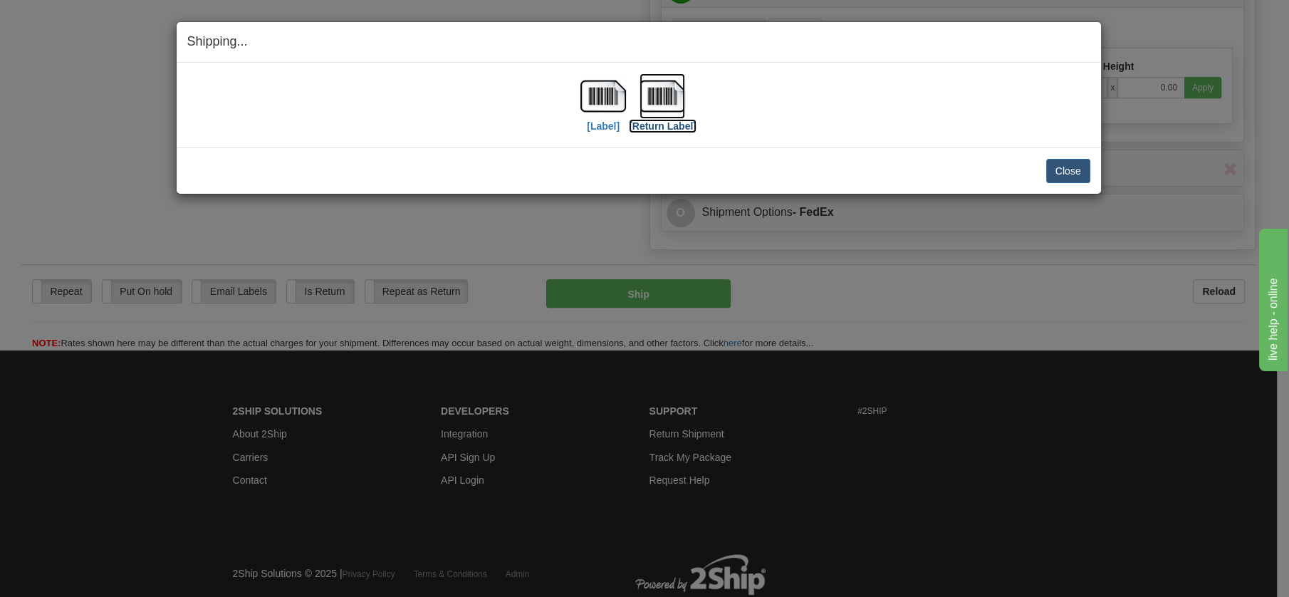
click at [672, 98] on img at bounding box center [663, 96] width 46 height 46
click at [1080, 173] on button "Close" at bounding box center [1068, 171] width 44 height 24
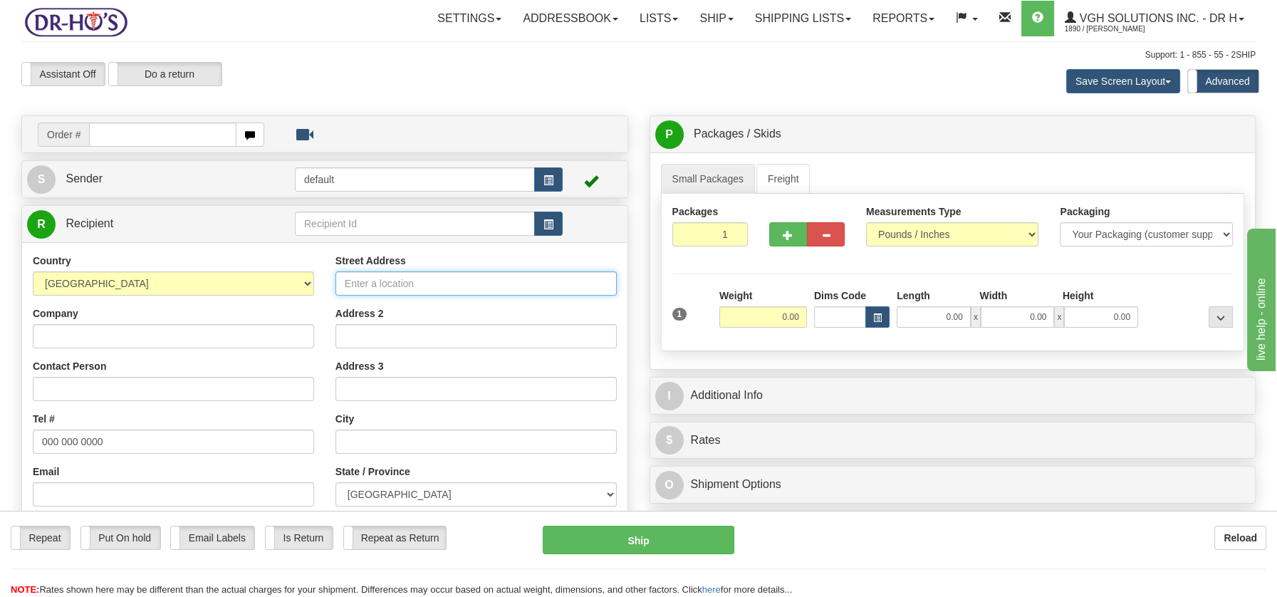
click at [359, 281] on input "Street Address" at bounding box center [476, 283] width 281 height 24
paste input "[STREET_ADDRESS]"
type input "318-109 Ossington Avenue, Toronto, Ontario, M6J0G1"
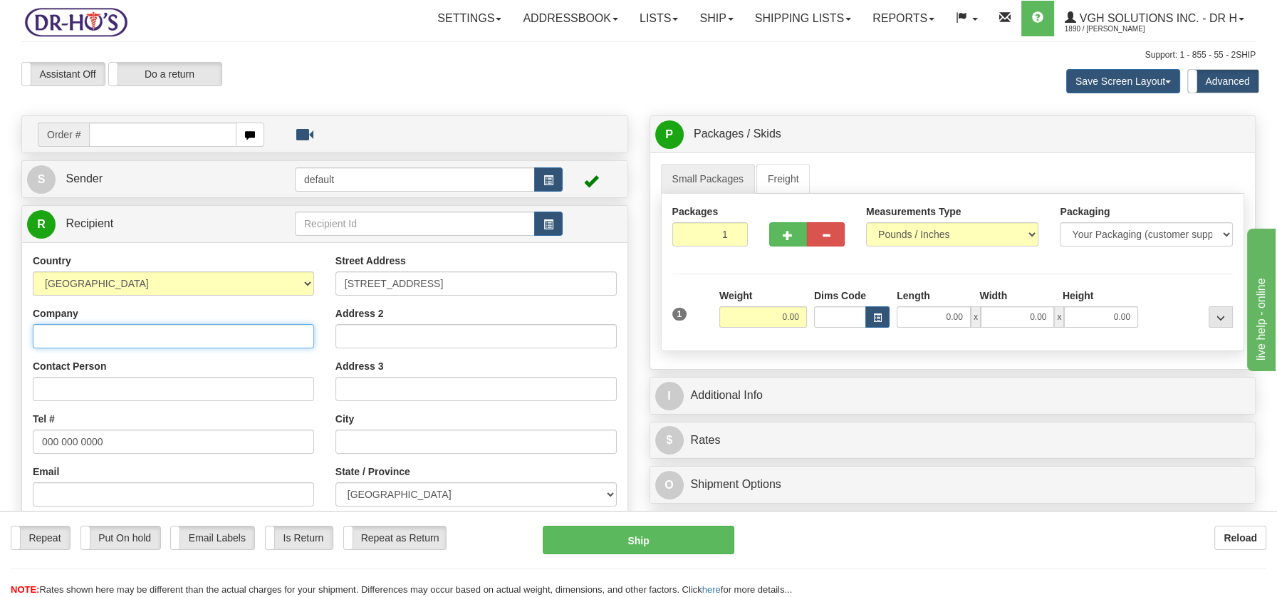
click at [78, 331] on input "Company" at bounding box center [173, 336] width 281 height 24
paste input "Martine Duguay"
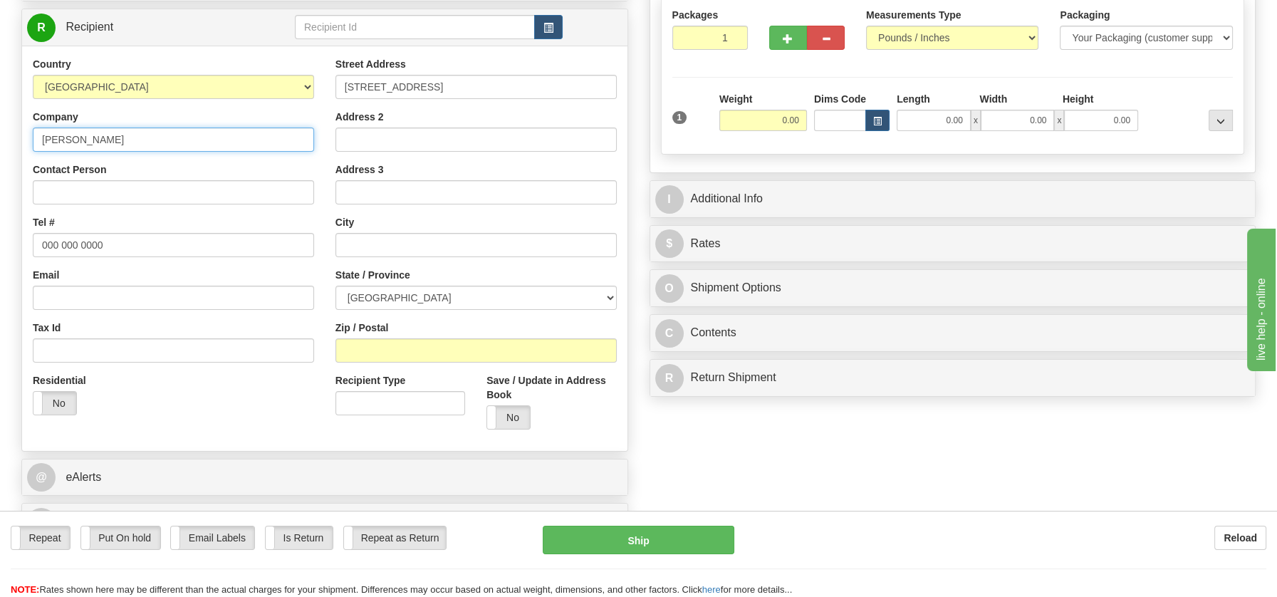
scroll to position [212, 0]
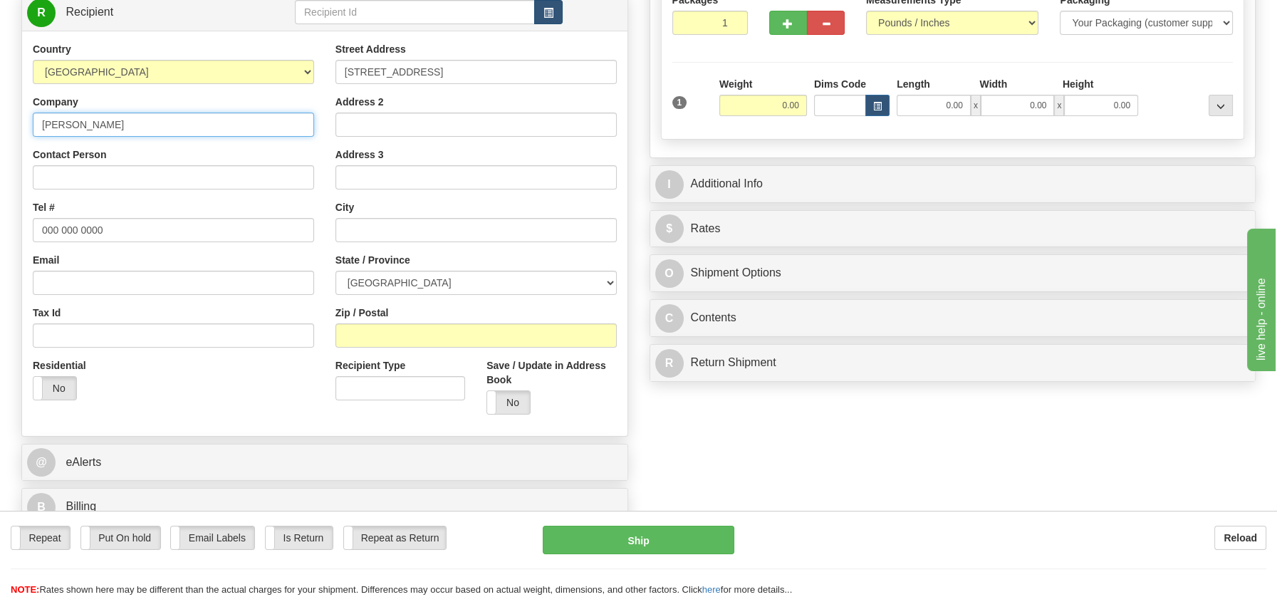
type input "Martine Duguay"
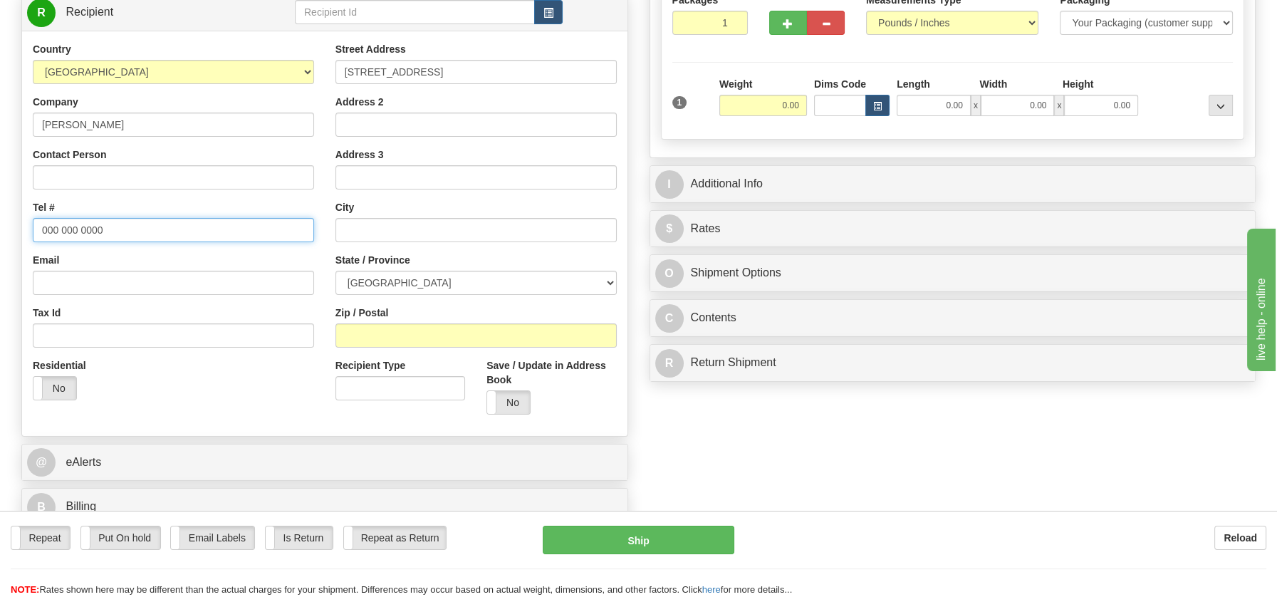
drag, startPoint x: 115, startPoint y: 229, endPoint x: 36, endPoint y: 230, distance: 79.1
click at [31, 231] on div "Country AFGHANISTAN ALAND ISLANDS ALBANIA ALGERIA AMERICAN SAMOA ANDORRA ANGOLA…" at bounding box center [173, 226] width 303 height 369
paste input "8195930056"
type input "8195930056"
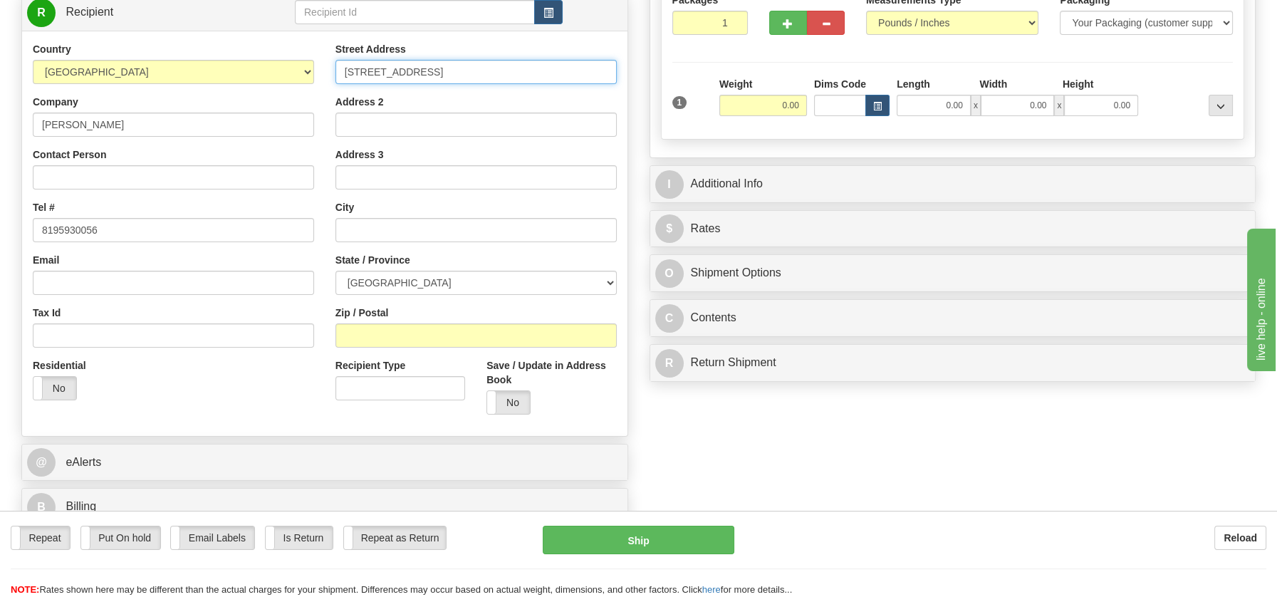
drag, startPoint x: 470, startPoint y: 69, endPoint x: 589, endPoint y: 67, distance: 119.0
click at [589, 67] on input "318-109 Ossington Avenue, Toronto, Ontario, M6J0G1" at bounding box center [476, 72] width 281 height 24
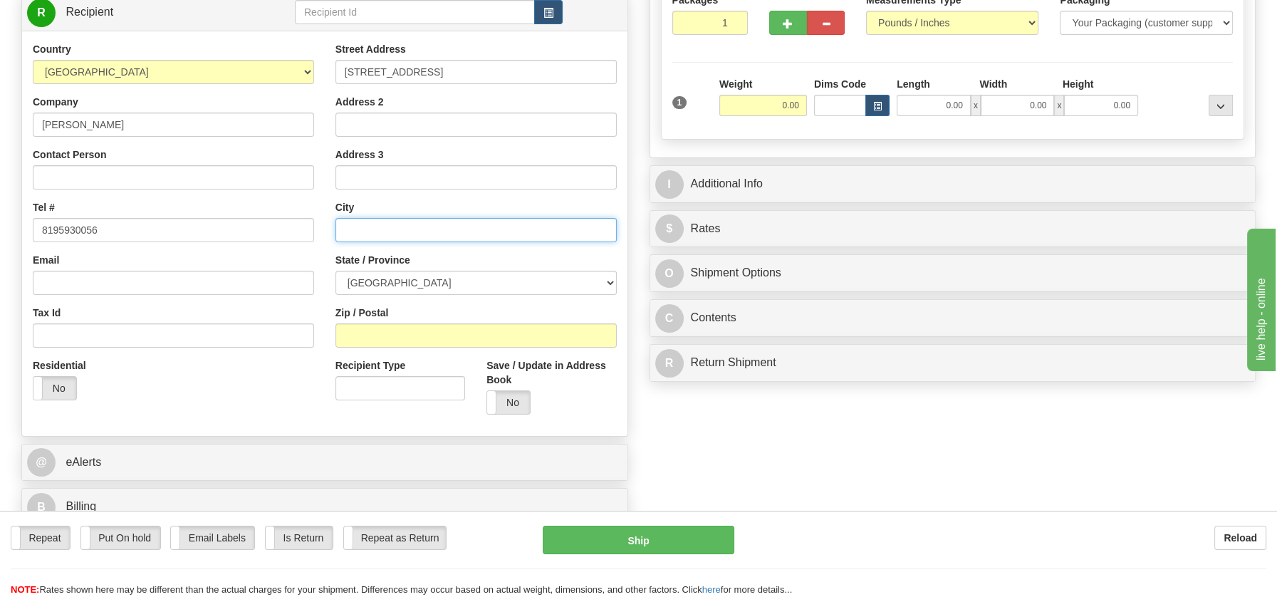
click at [436, 233] on input "text" at bounding box center [476, 230] width 281 height 24
paste input "Toronto, Ontario, M6J0G1"
drag, startPoint x: 420, startPoint y: 222, endPoint x: 472, endPoint y: 224, distance: 52.0
click at [472, 224] on input "Toronto, Ontario, M6J0G1" at bounding box center [476, 230] width 281 height 24
type input "Toronto, Ontario, M6J0G1"
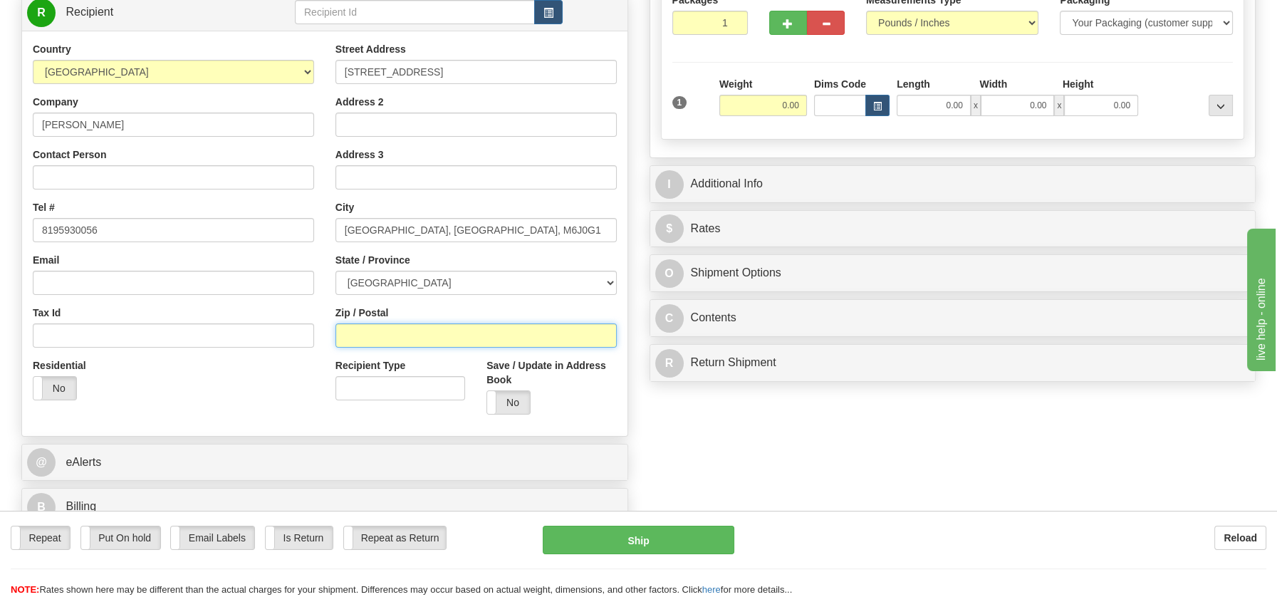
click at [402, 332] on input "Zip / Postal" at bounding box center [476, 335] width 281 height 24
paste input "M6J0G1"
type input "M6J0G1"
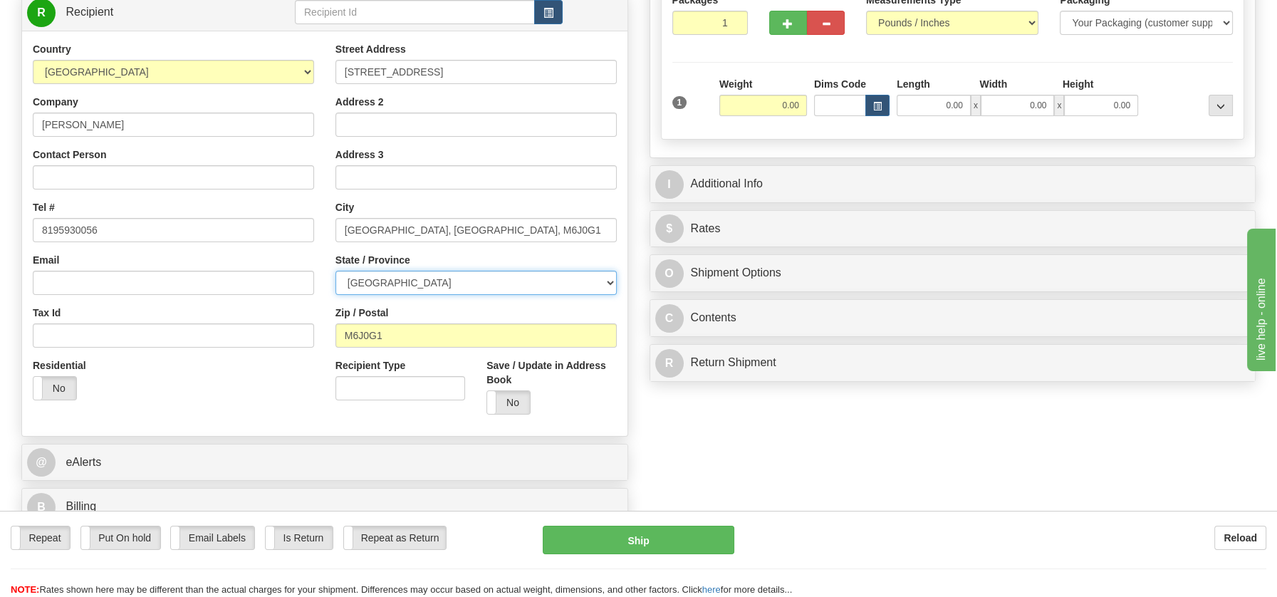
drag, startPoint x: 610, startPoint y: 281, endPoint x: 534, endPoint y: 265, distance: 77.1
click at [610, 281] on select "ALBERTA BRITISH COLUMBIA MANITOBA NEW BRUNSWICK NEWFOUNDLAND NOVA SCOTIA NUNAVU…" at bounding box center [476, 283] width 281 height 24
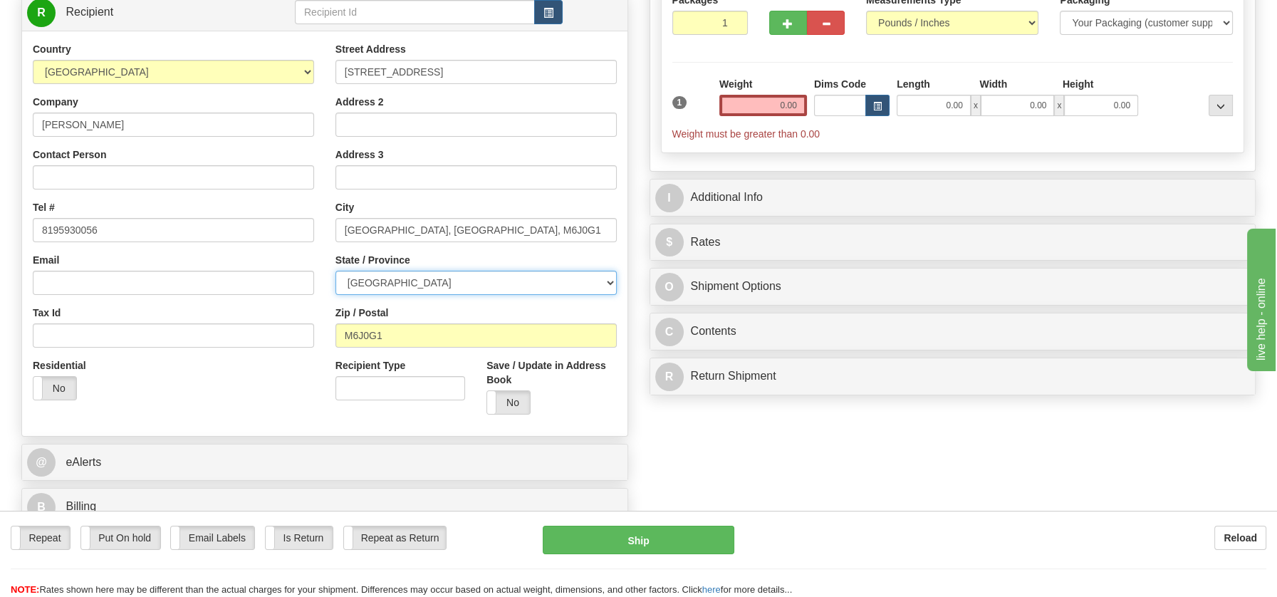
select select "ON"
click at [336, 271] on select "ALBERTA BRITISH COLUMBIA MANITOBA NEW BRUNSWICK NEWFOUNDLAND NOVA SCOTIA NUNAVU…" at bounding box center [476, 283] width 281 height 24
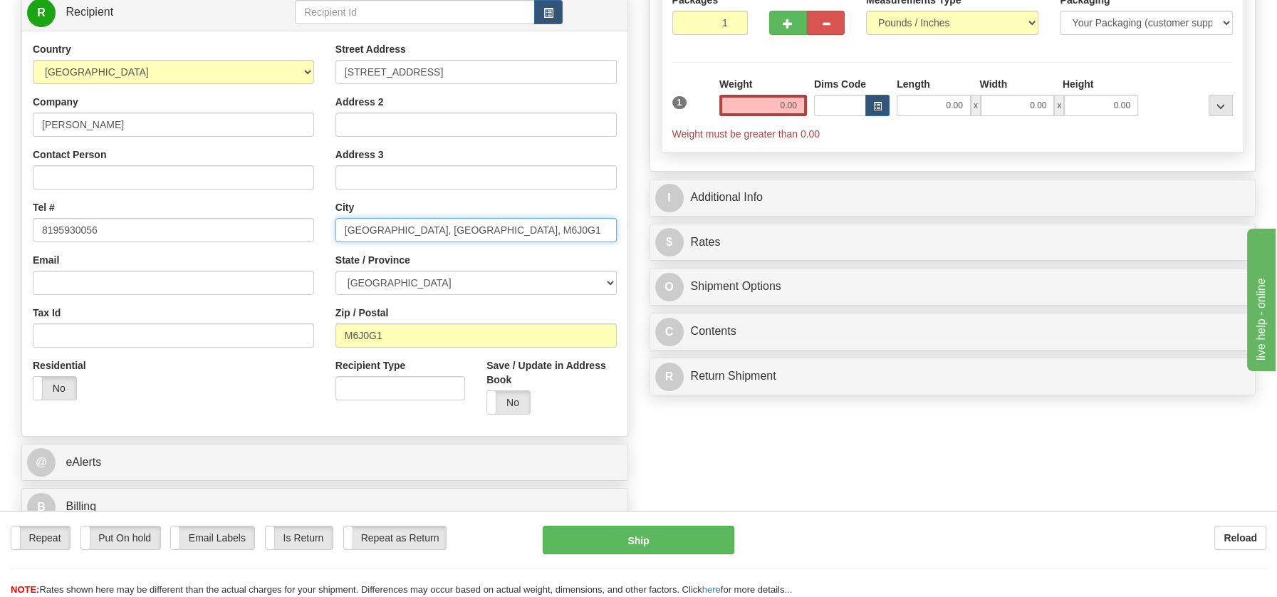
drag, startPoint x: 379, startPoint y: 236, endPoint x: 470, endPoint y: 228, distance: 91.5
click at [470, 228] on input "Toronto, Ontario, M6J0G1" at bounding box center [476, 230] width 281 height 24
type input "Toronto"
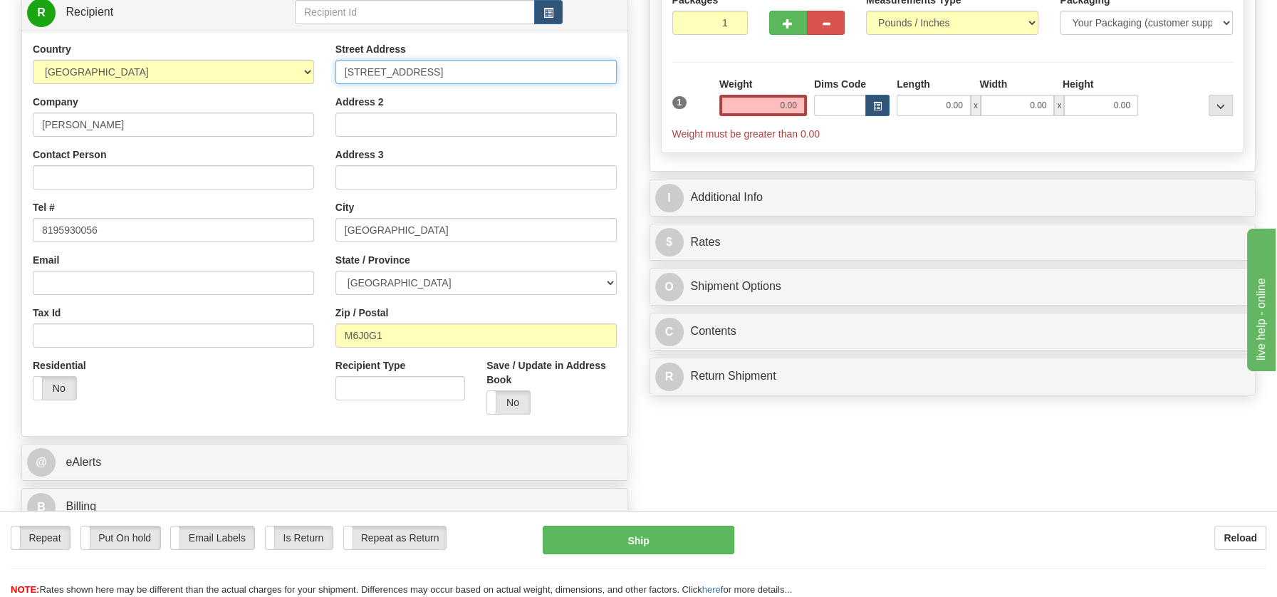
drag, startPoint x: 470, startPoint y: 71, endPoint x: 585, endPoint y: 71, distance: 114.7
click at [585, 71] on input "318-109 Ossington Avenue, Toronto, Ontario, M6J0G1" at bounding box center [476, 72] width 281 height 24
type input "318-109 Ossington Avenue"
drag, startPoint x: 748, startPoint y: 98, endPoint x: 809, endPoint y: 103, distance: 61.5
click at [809, 103] on div "Weight 0.00" at bounding box center [763, 102] width 95 height 50
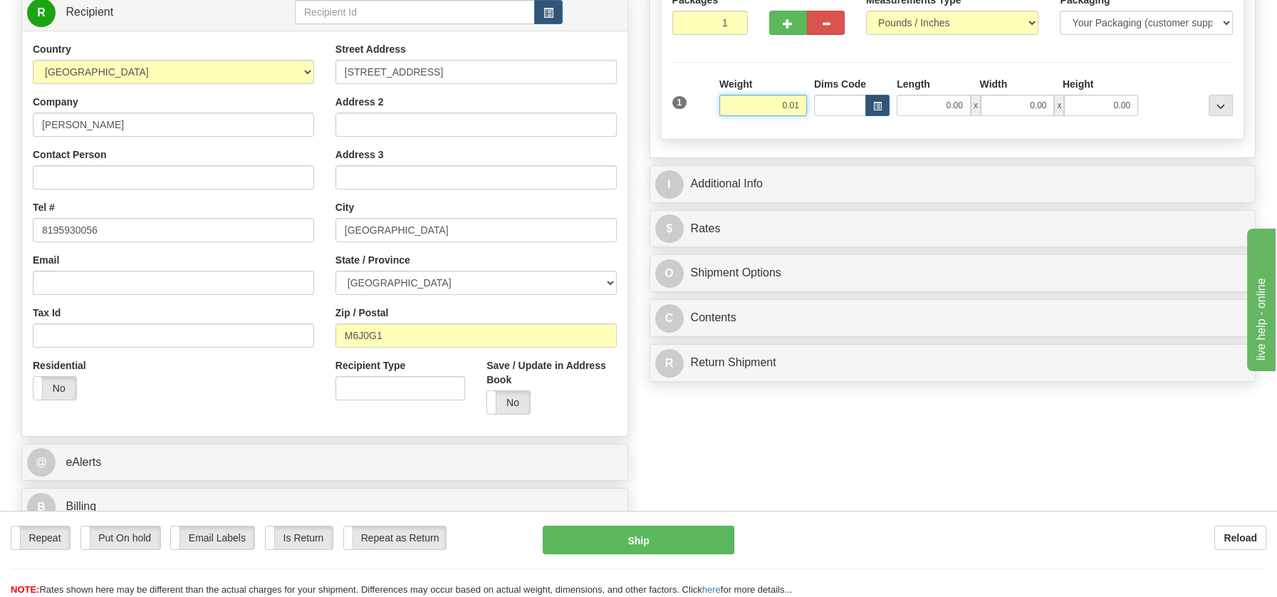
type input "0.01"
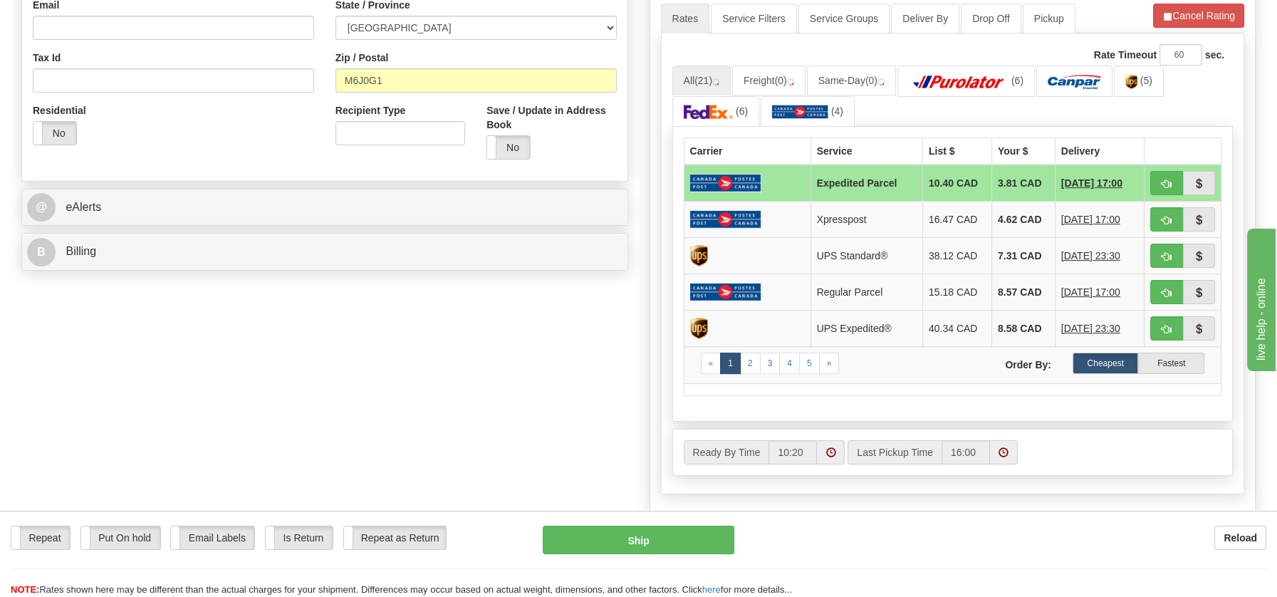
scroll to position [468, 0]
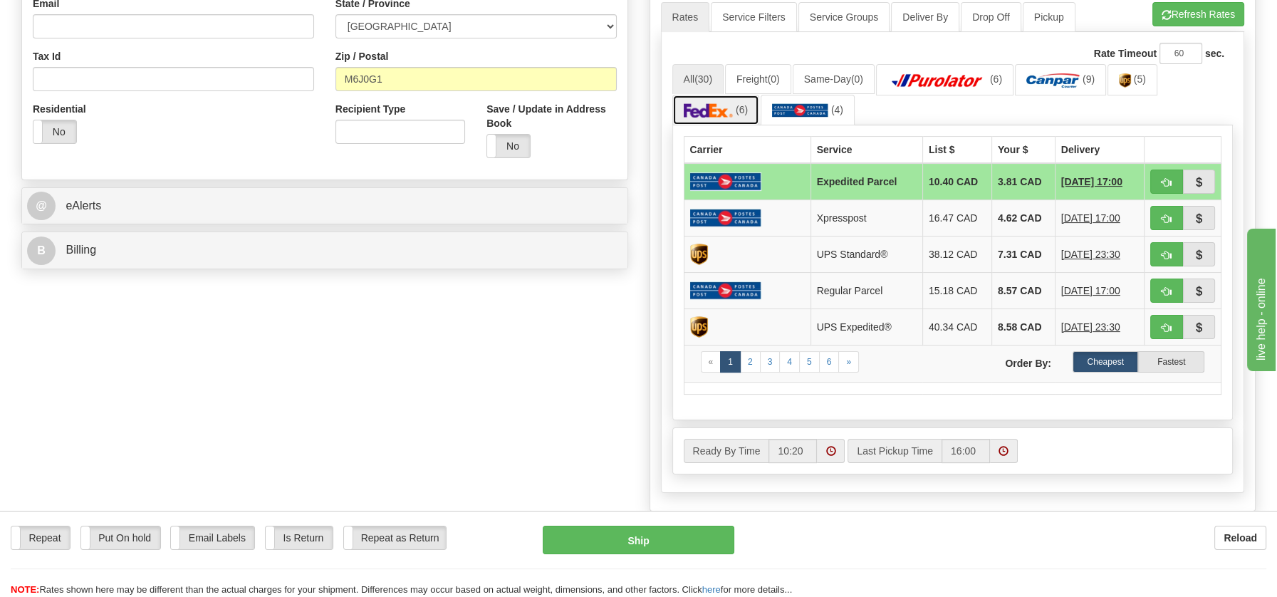
click at [687, 105] on img at bounding box center [709, 110] width 50 height 14
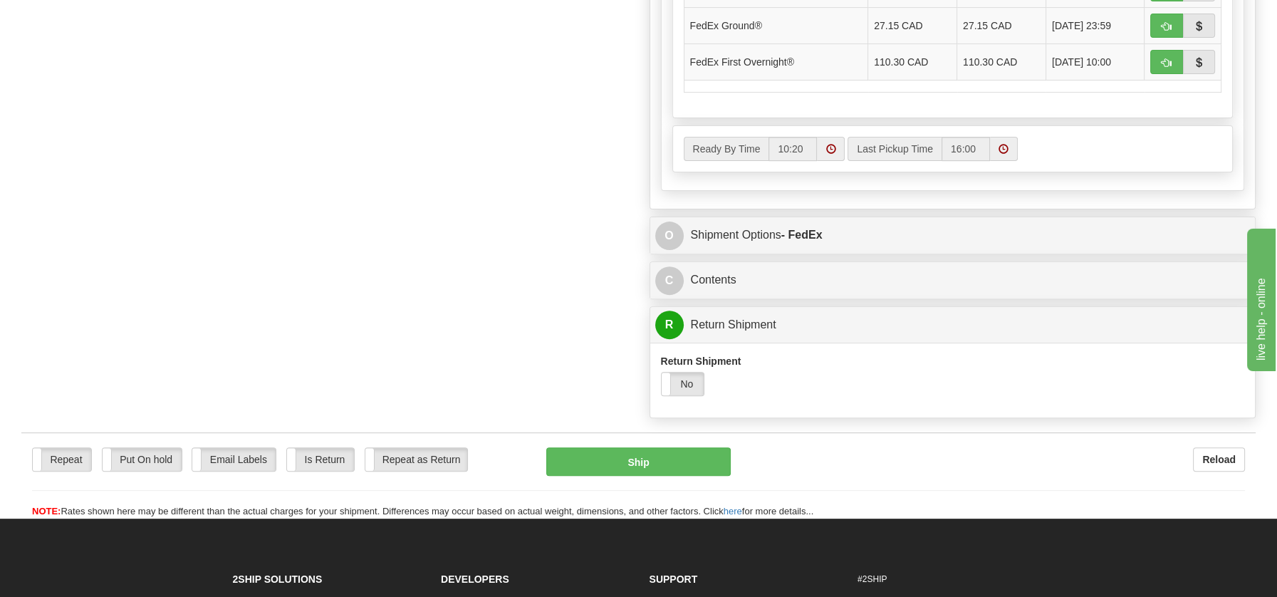
scroll to position [883, 0]
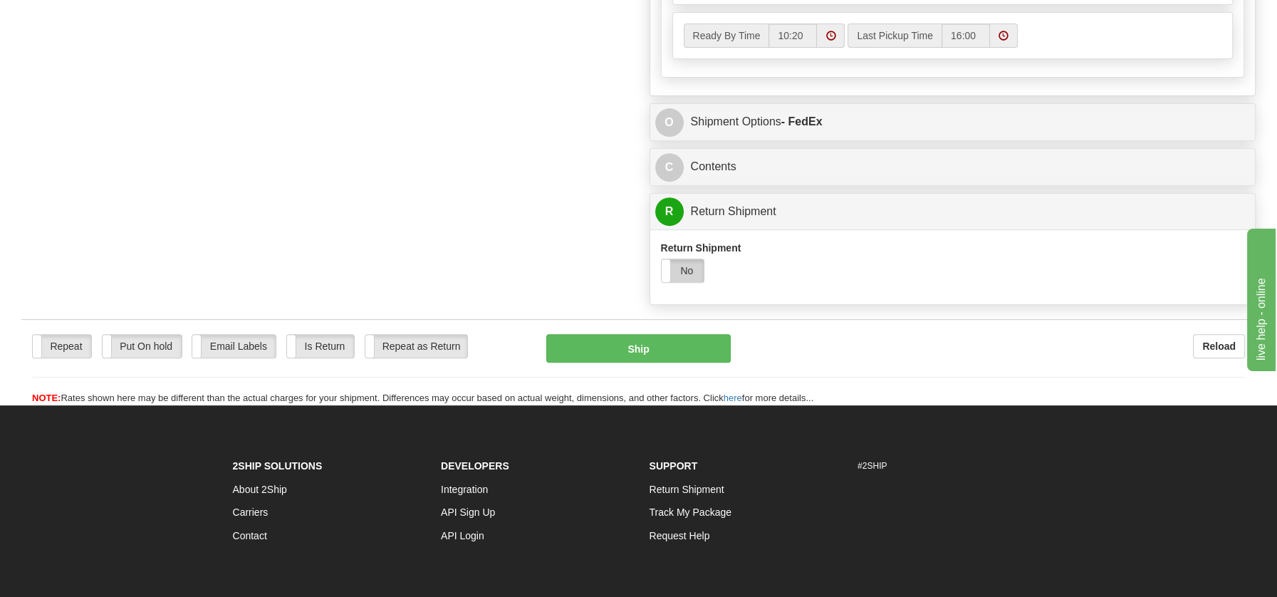
click at [685, 271] on label "No" at bounding box center [683, 270] width 43 height 23
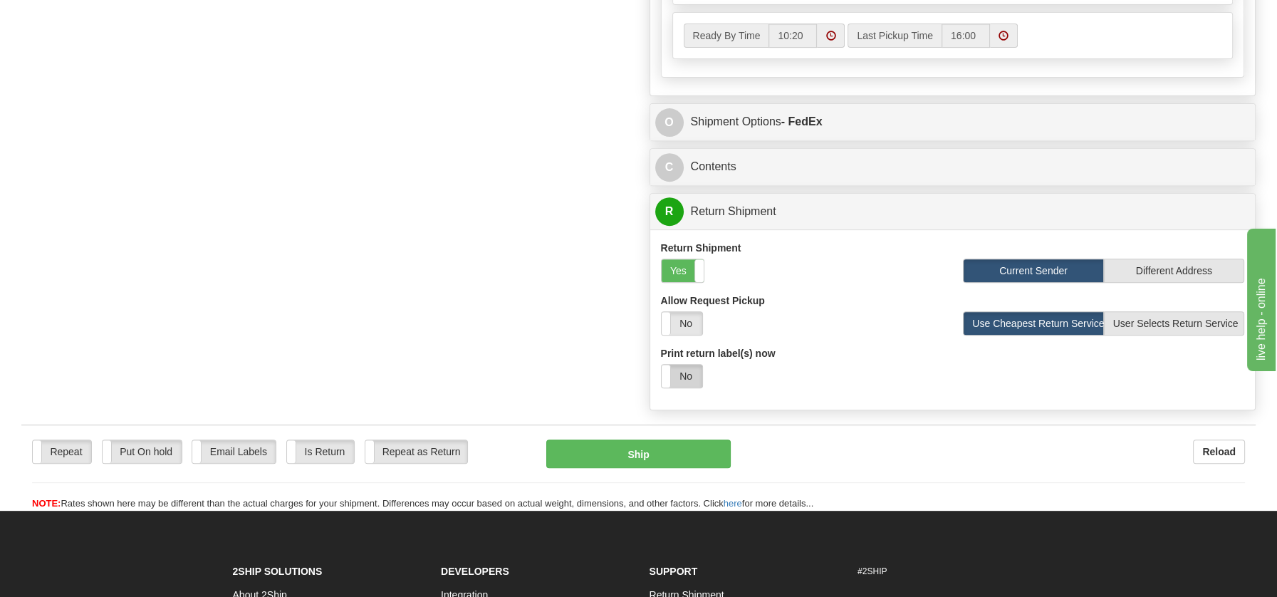
click at [689, 367] on label "No" at bounding box center [682, 376] width 41 height 23
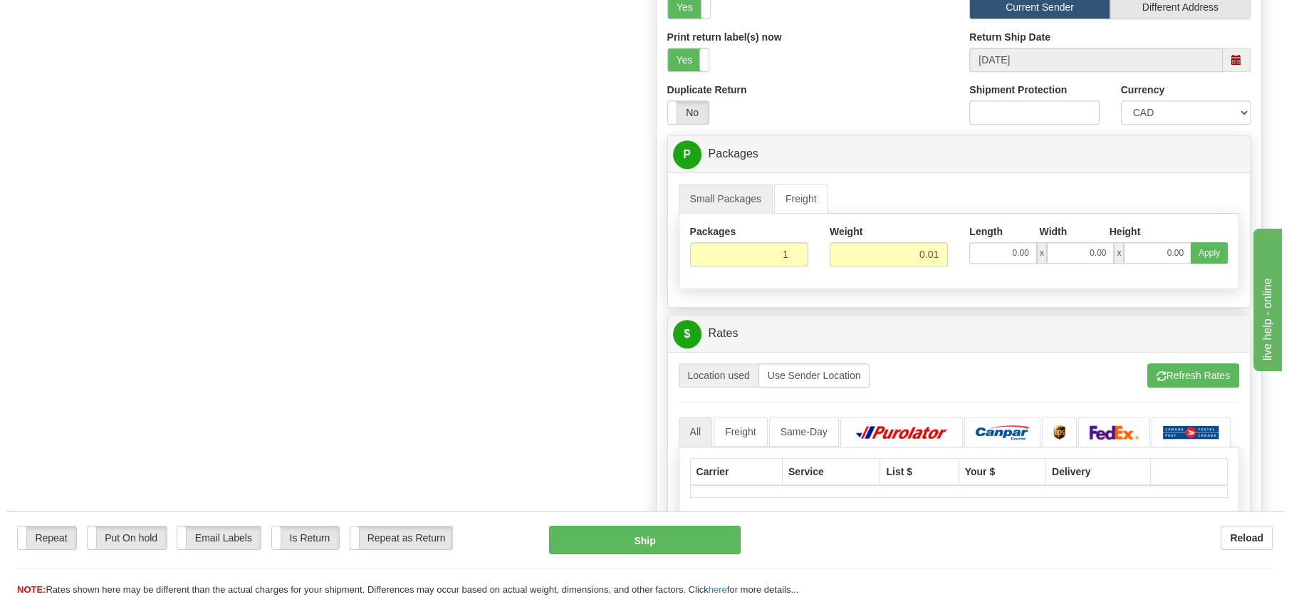
scroll to position [1199, 0]
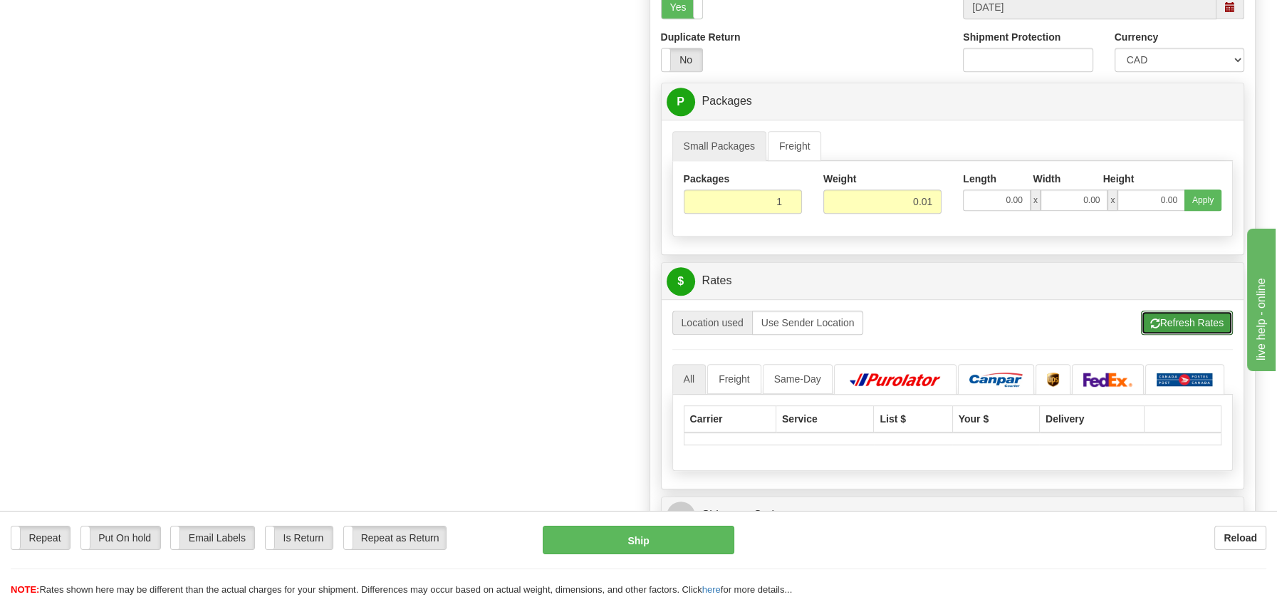
click at [1163, 313] on button "Refresh Rates" at bounding box center [1187, 323] width 92 height 24
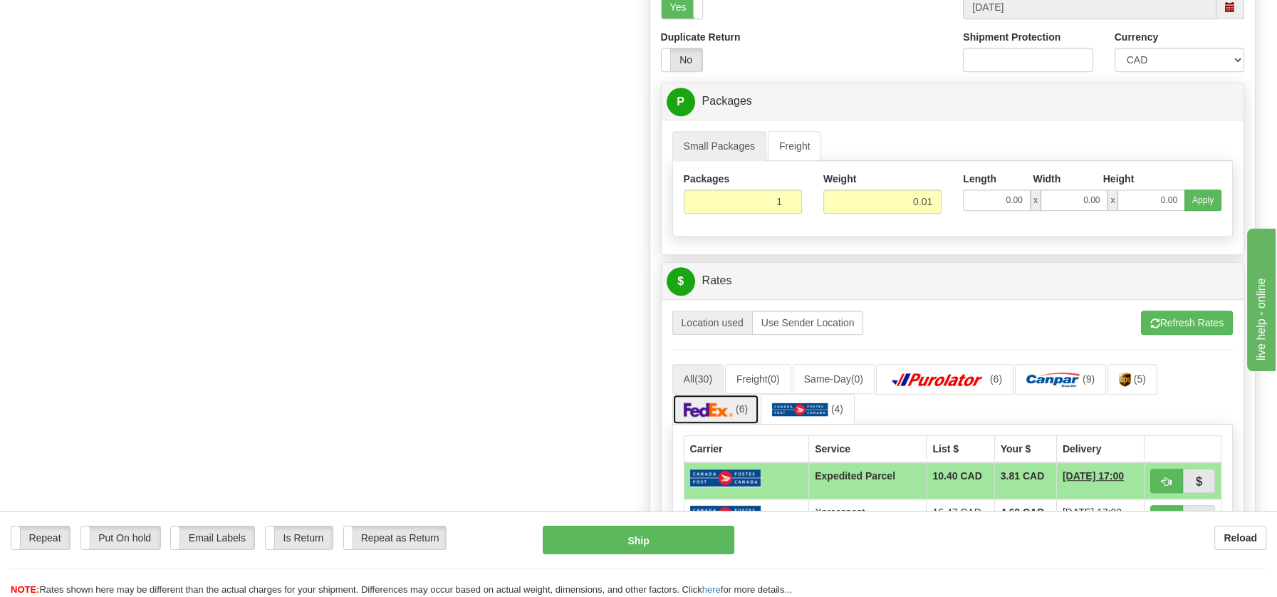
click at [717, 404] on img at bounding box center [709, 409] width 50 height 14
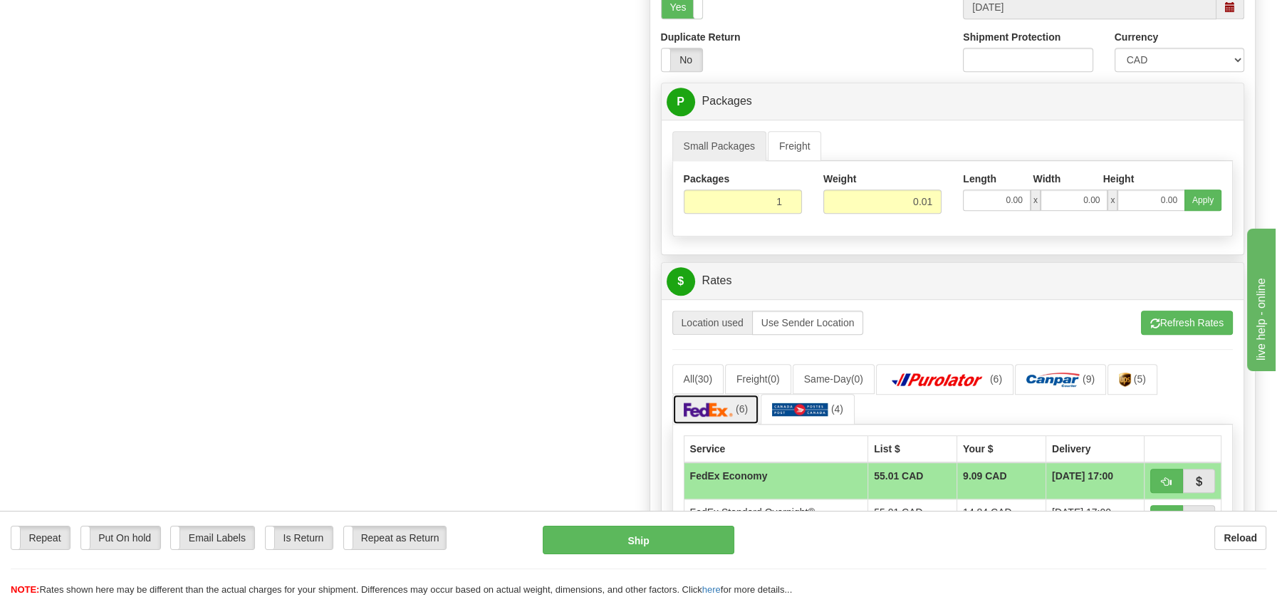
click at [726, 402] on img at bounding box center [709, 409] width 50 height 14
click at [721, 402] on img at bounding box center [709, 409] width 50 height 14
click at [670, 539] on button "Ship" at bounding box center [639, 540] width 192 height 28
type input "20"
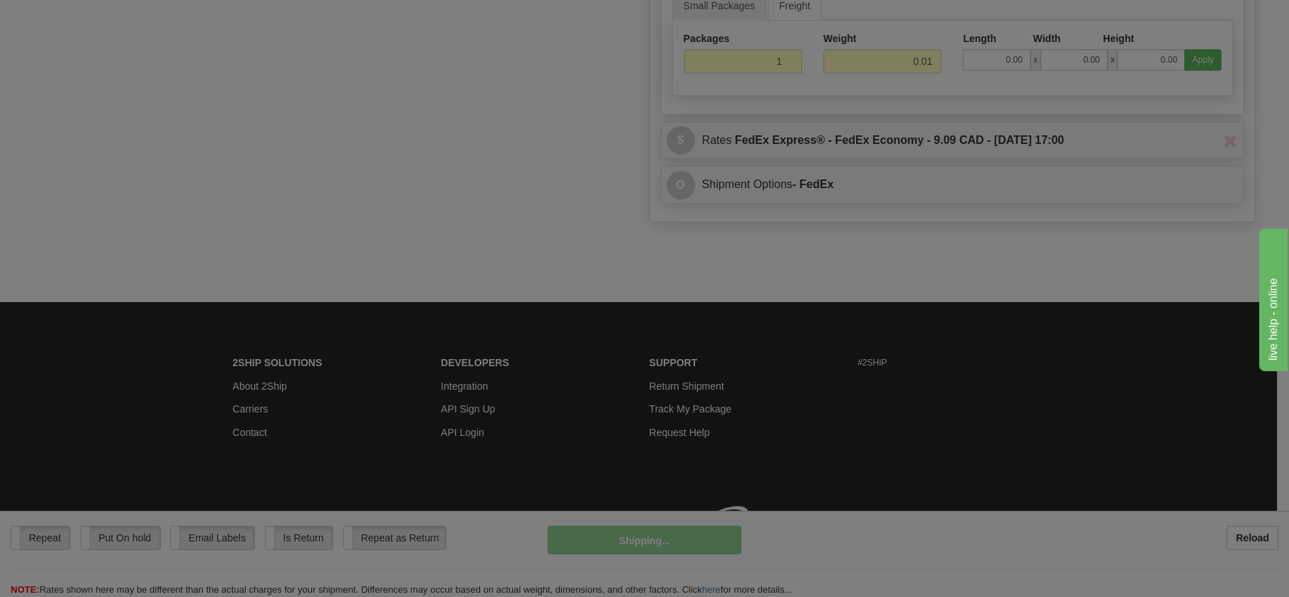
scroll to position [698, 0]
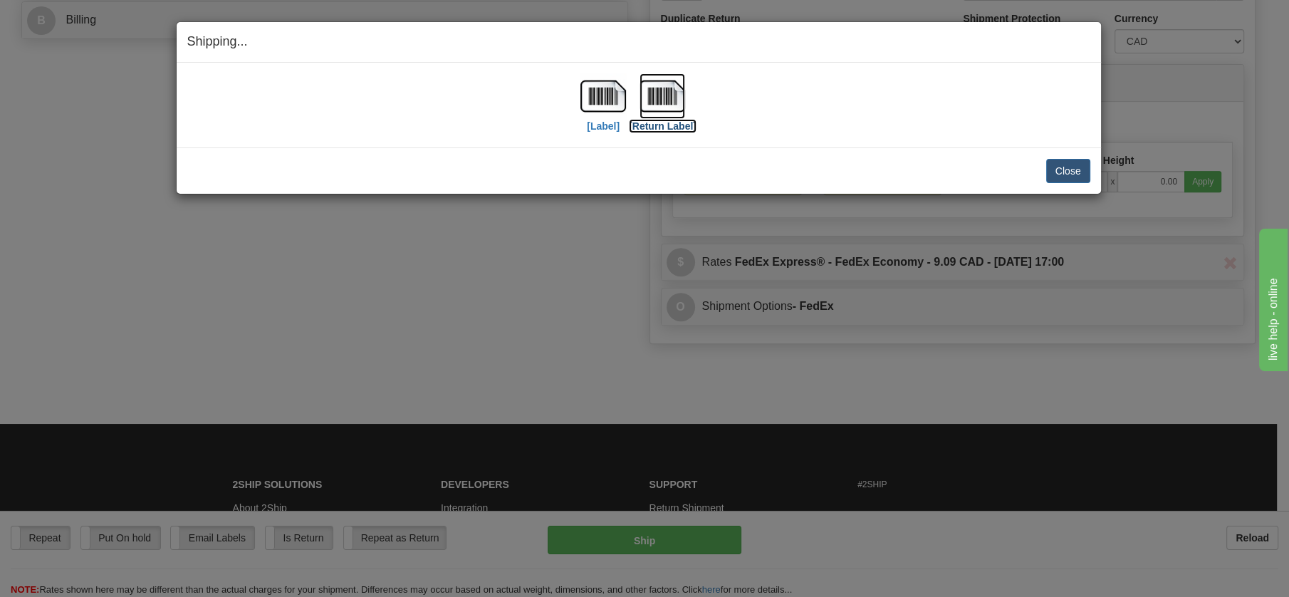
click at [675, 99] on img at bounding box center [663, 96] width 46 height 46
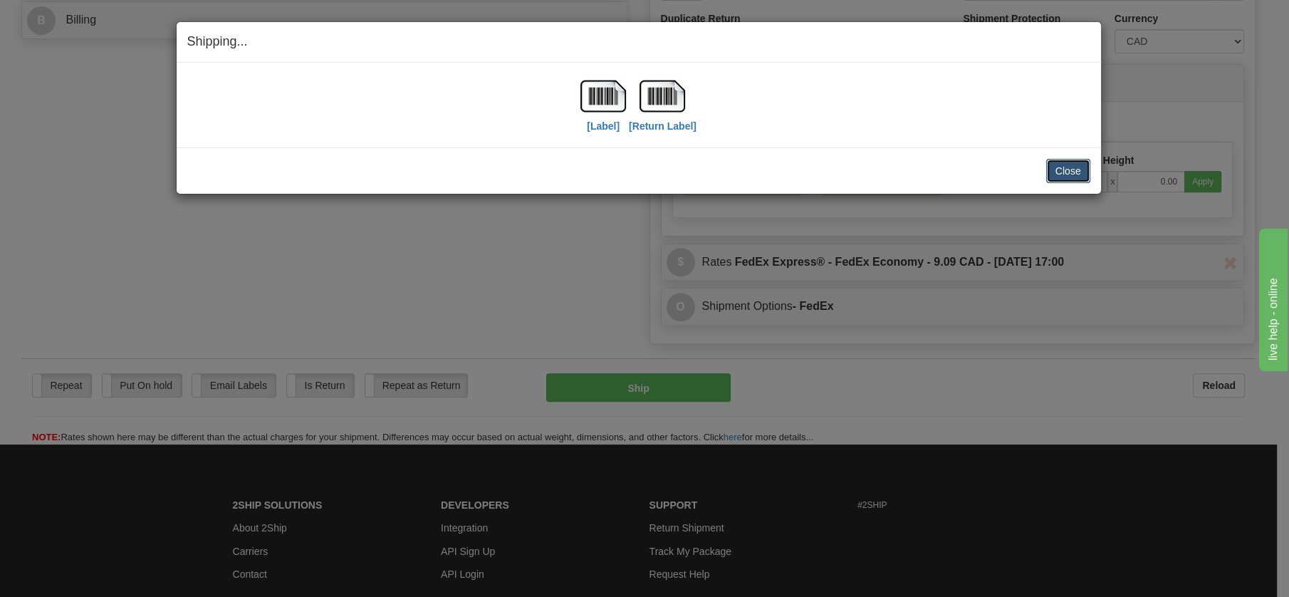
click at [1080, 164] on button "Close" at bounding box center [1068, 171] width 44 height 24
